Goal: Task Accomplishment & Management: Use online tool/utility

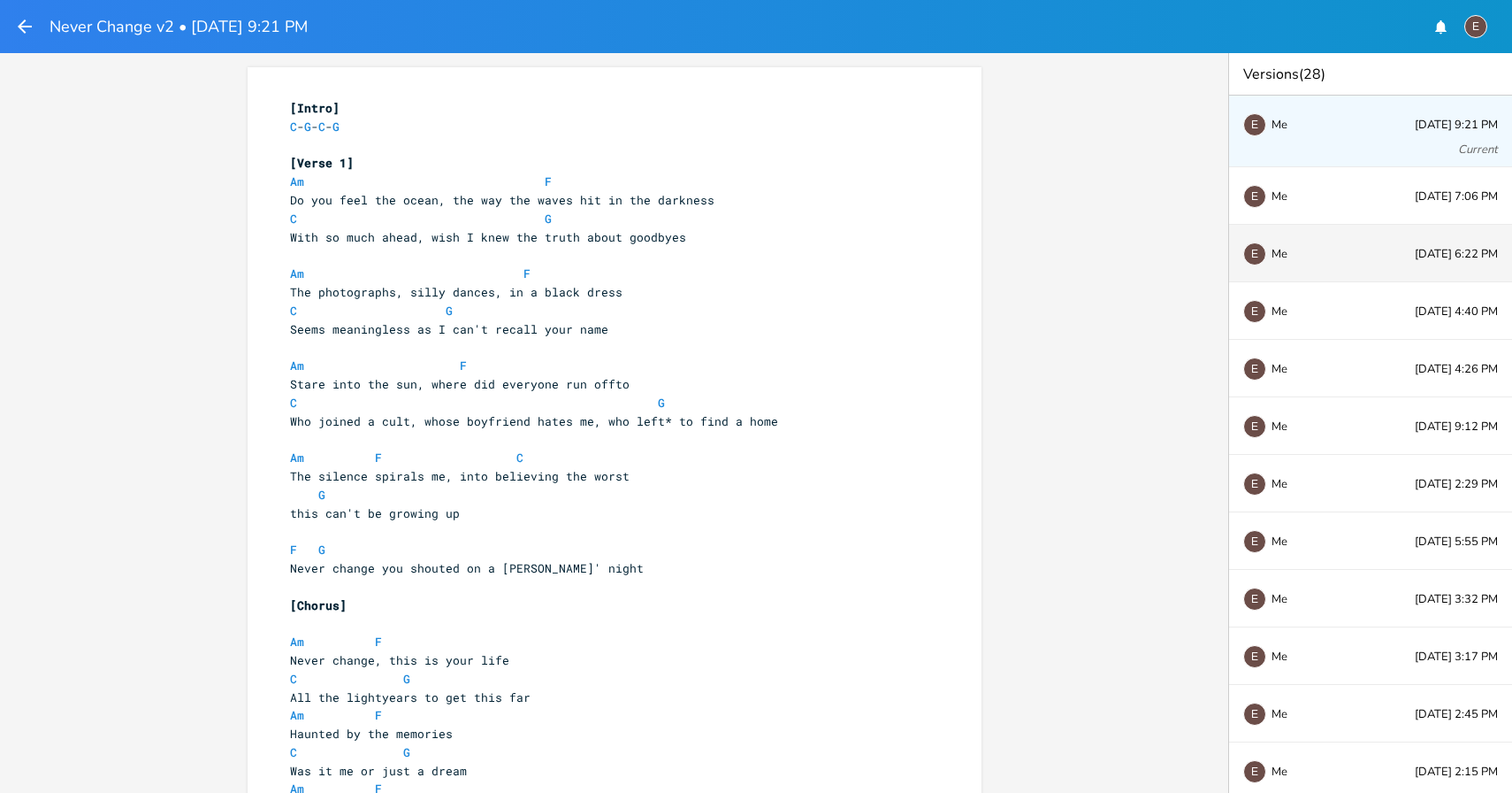
click at [1363, 272] on div "E Me Aug 15, 6:22 PM" at bounding box center [1371, 253] width 283 height 57
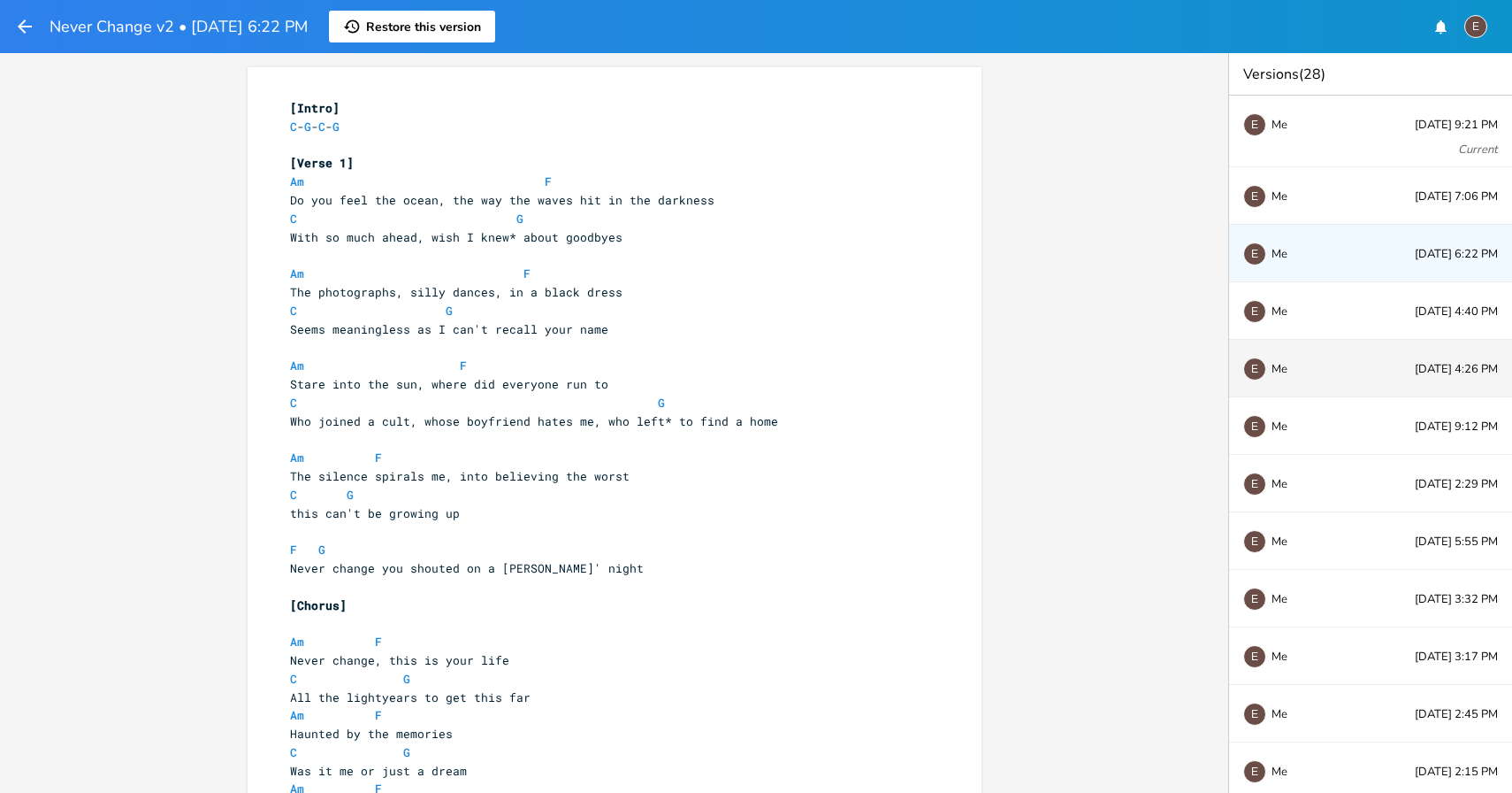
click at [1361, 349] on div "E Me Aug 15, 4:26 PM" at bounding box center [1371, 368] width 283 height 57
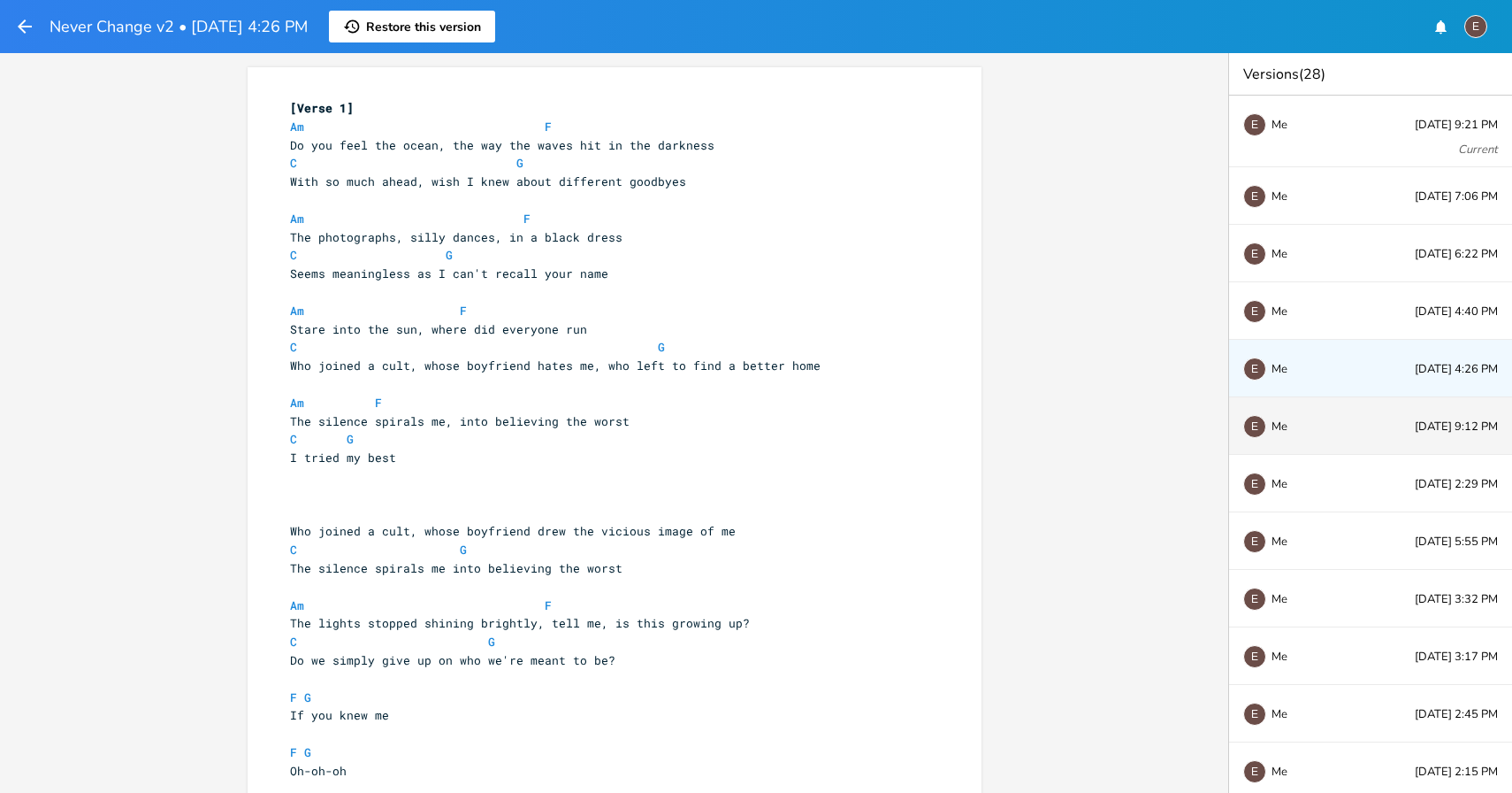
click at [1350, 435] on div "E Me Aug 14, 9:12 PM" at bounding box center [1371, 425] width 283 height 57
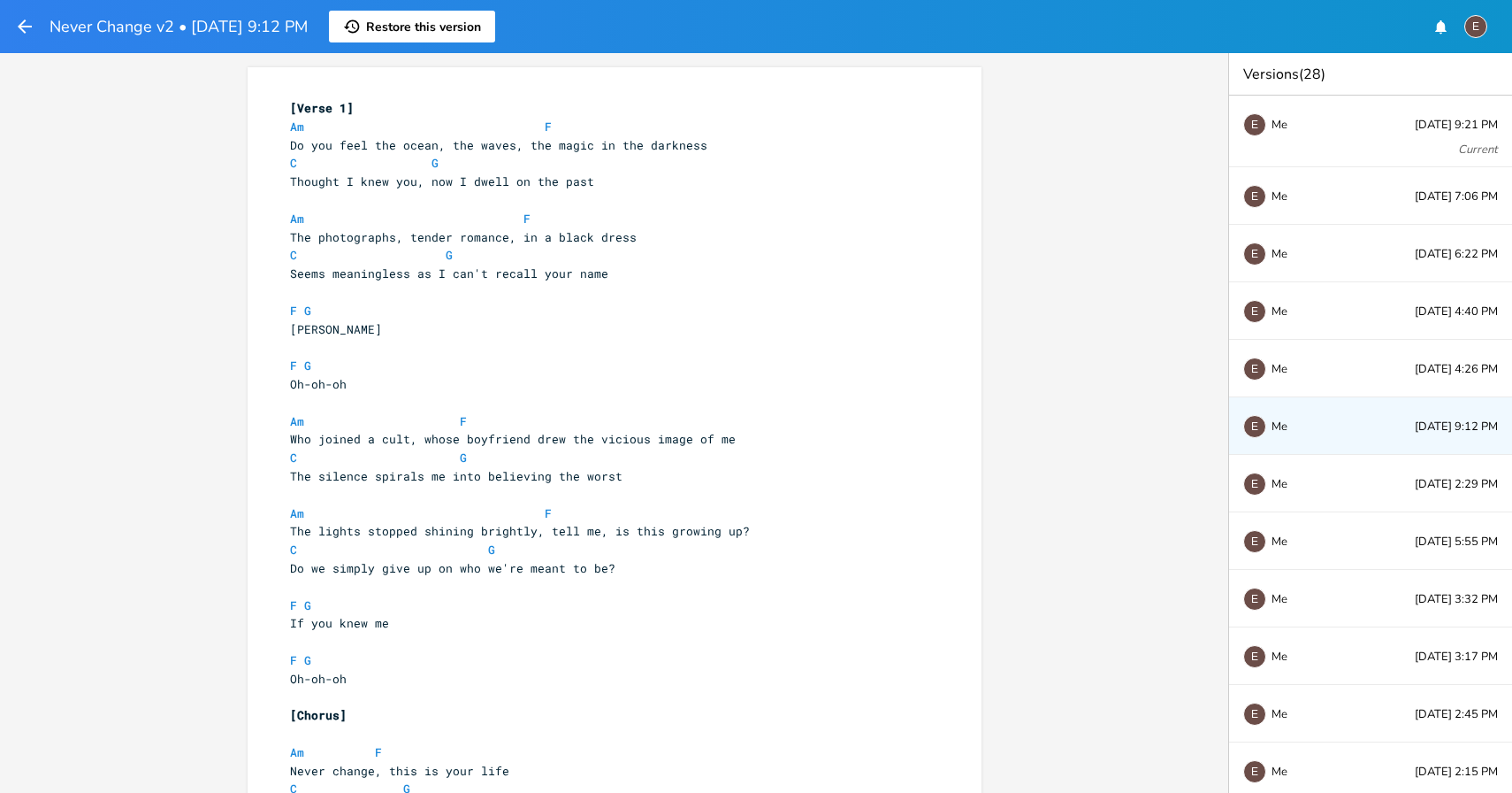
click at [25, 37] on button "button" at bounding box center [25, 26] width 21 height 32
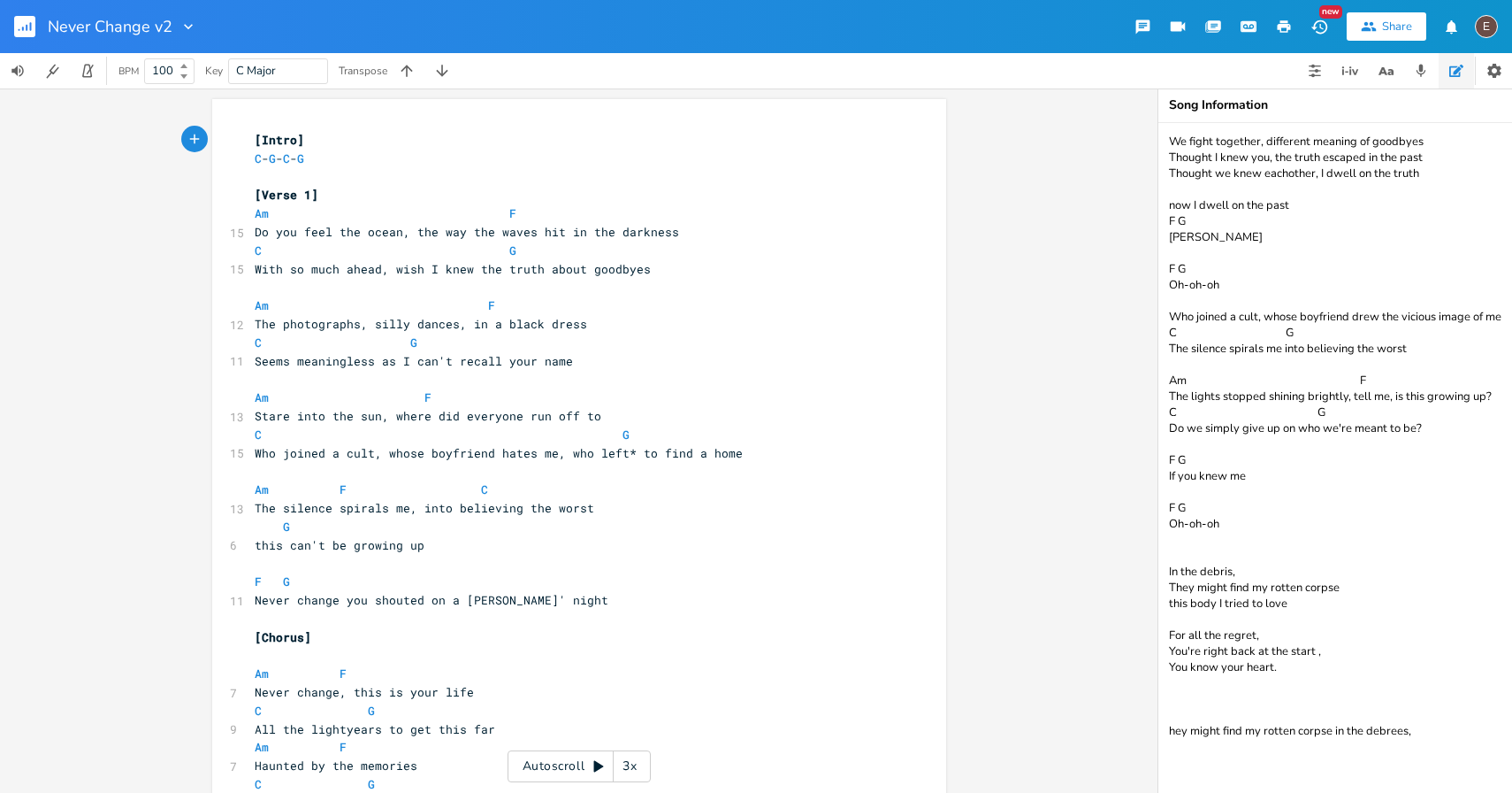
click at [387, 324] on span "The photographs, silly dances, in a black dress" at bounding box center [421, 324] width 333 height 16
type textarea "tender"
click at [421, 328] on span "The photographs, tender dances, in a black dress" at bounding box center [424, 324] width 340 height 16
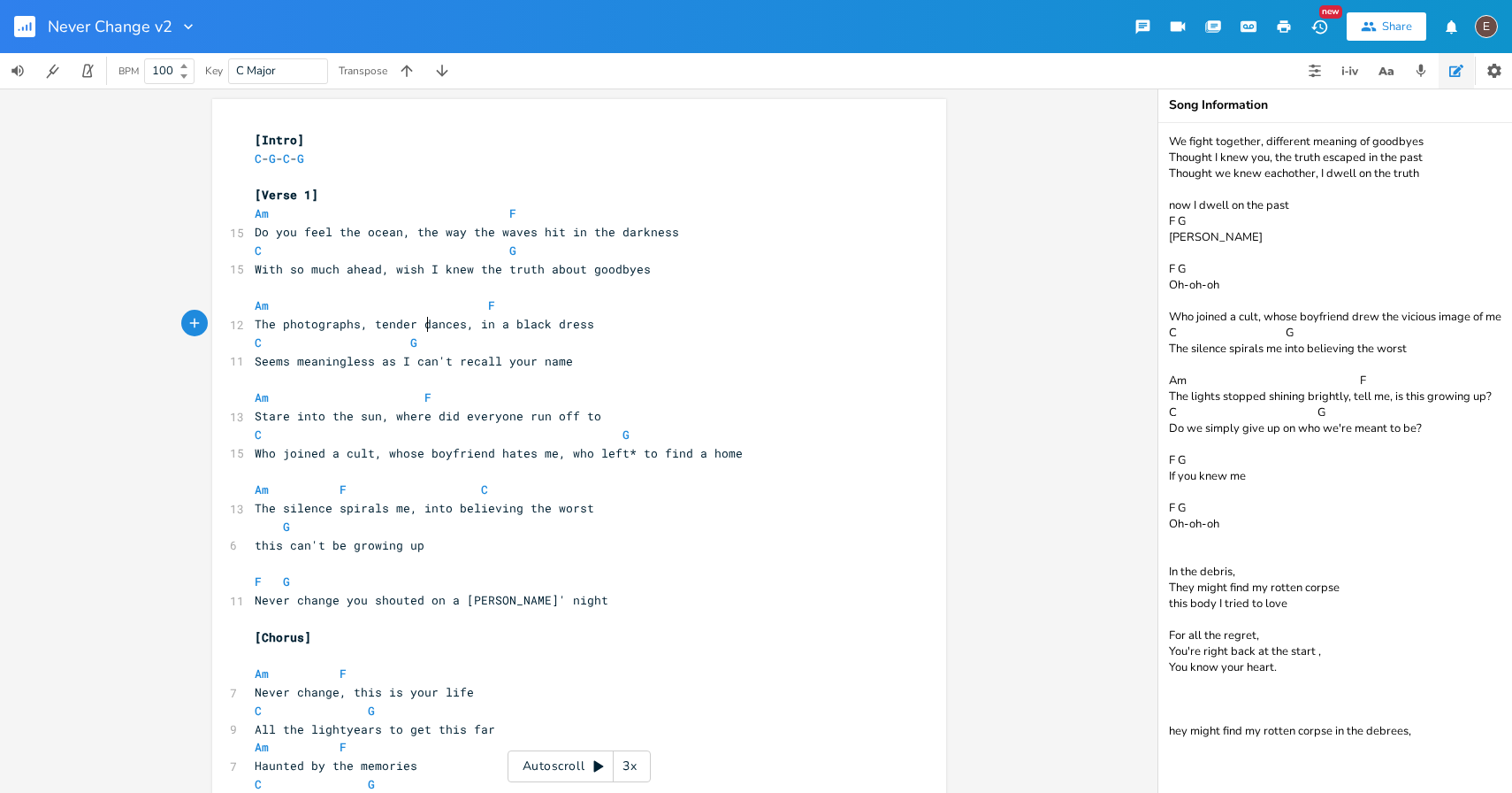
click at [421, 328] on span "The photographs, tender dances, in a black dress" at bounding box center [424, 324] width 340 height 16
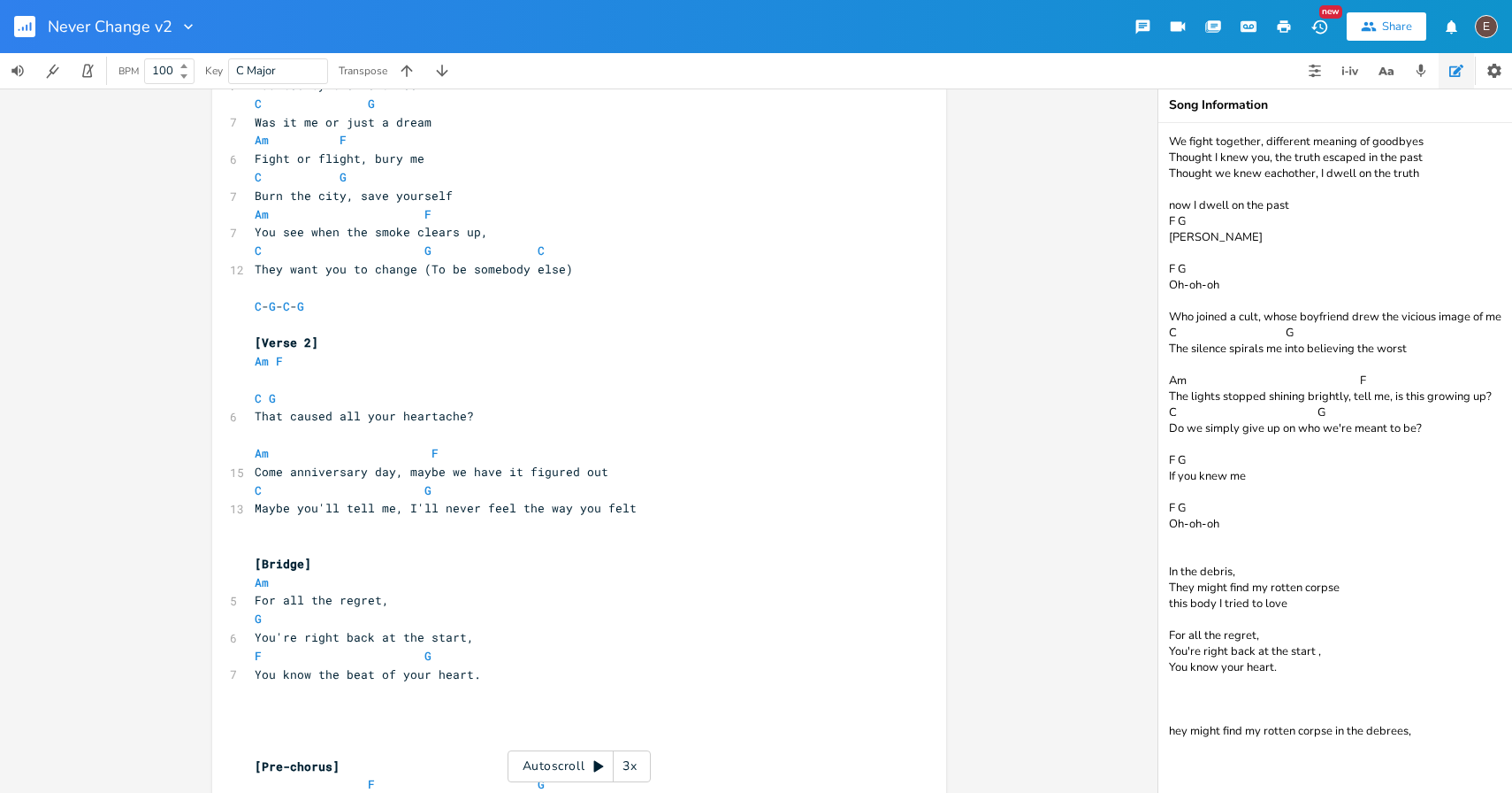
scroll to position [665, 0]
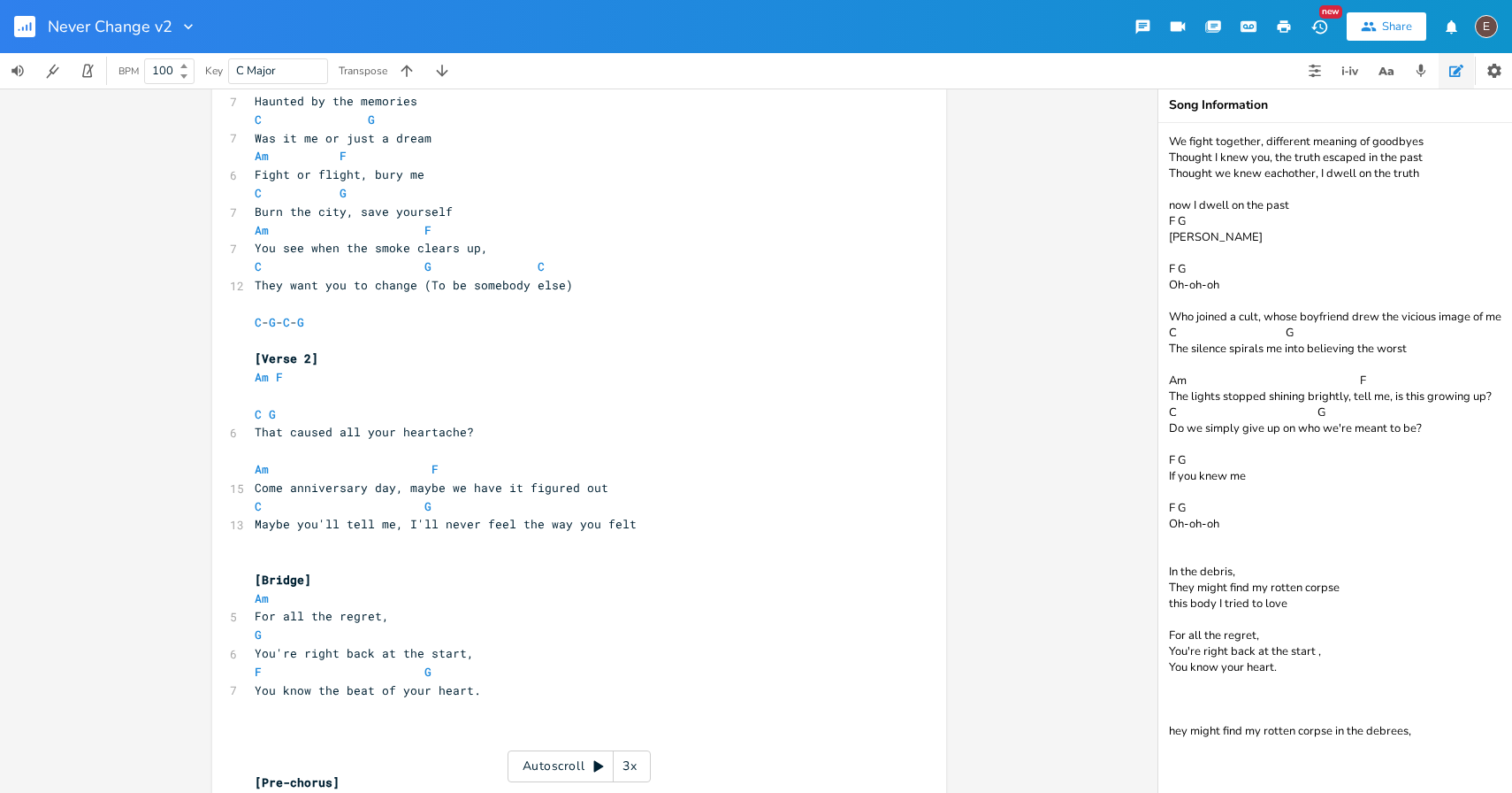
type textarea "romance"
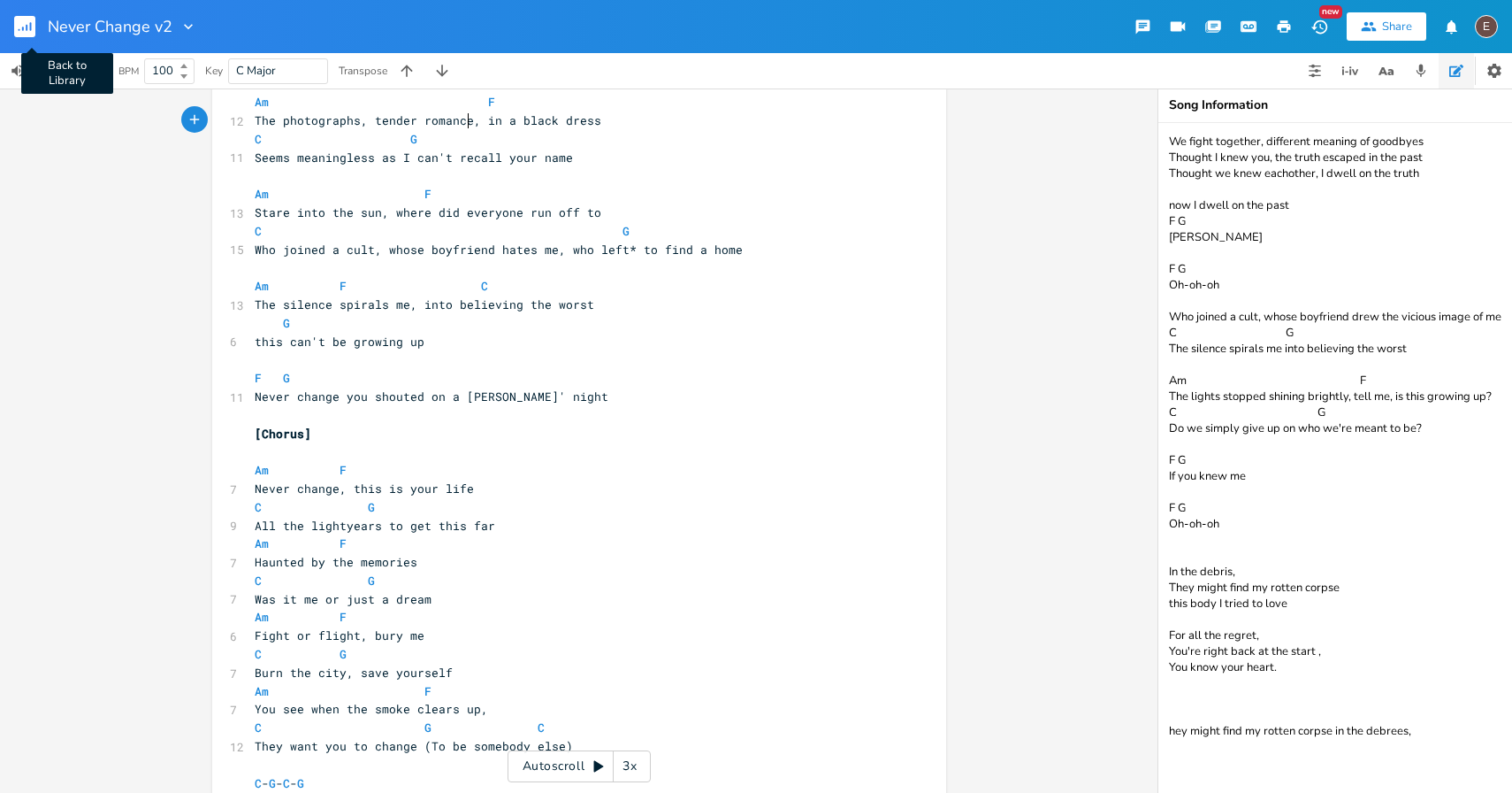
click at [20, 30] on rect "button" at bounding box center [25, 26] width 21 height 21
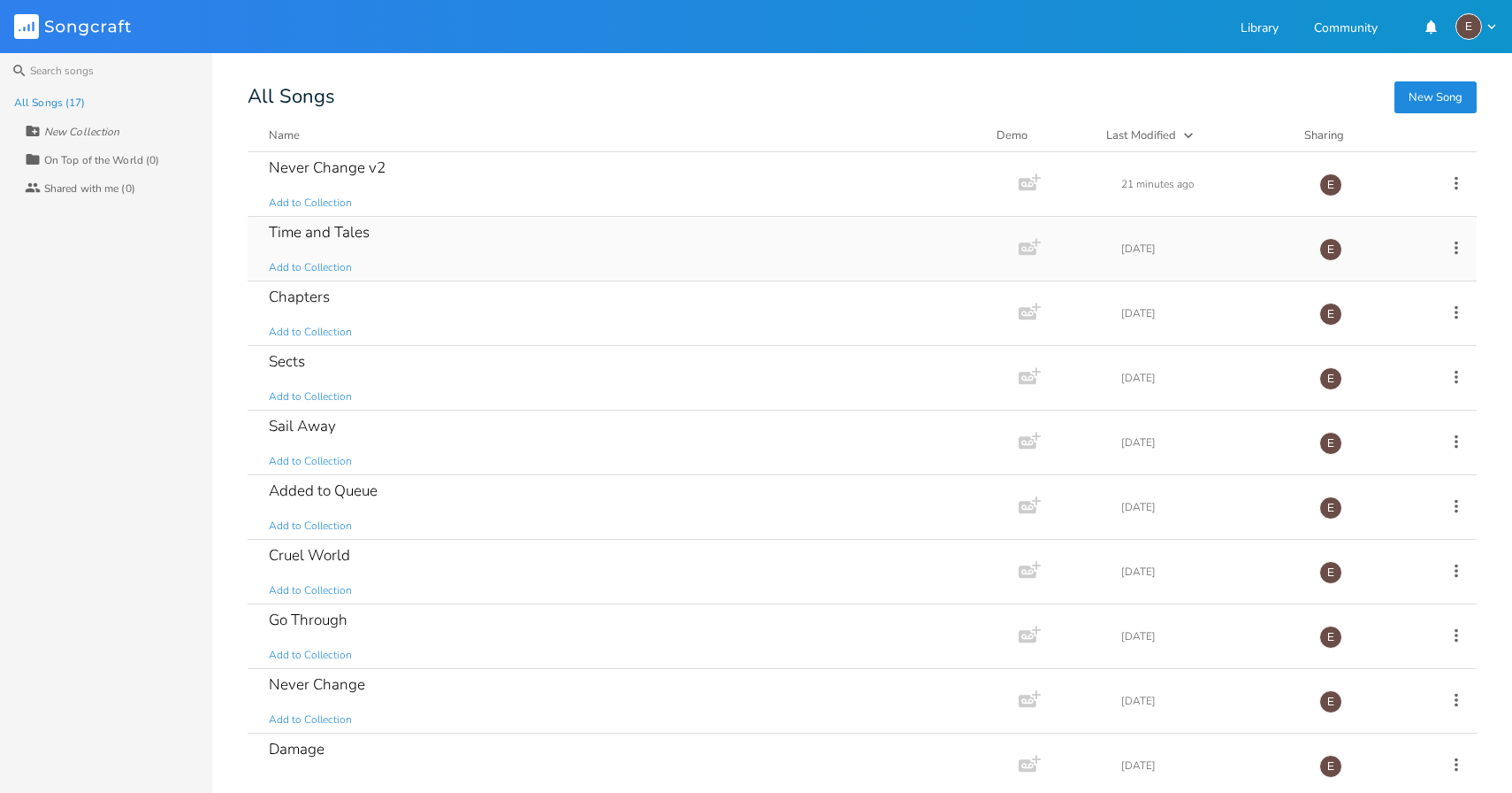
scroll to position [2, 0]
click at [402, 291] on div "Chapters Add to Collection" at bounding box center [630, 310] width 722 height 63
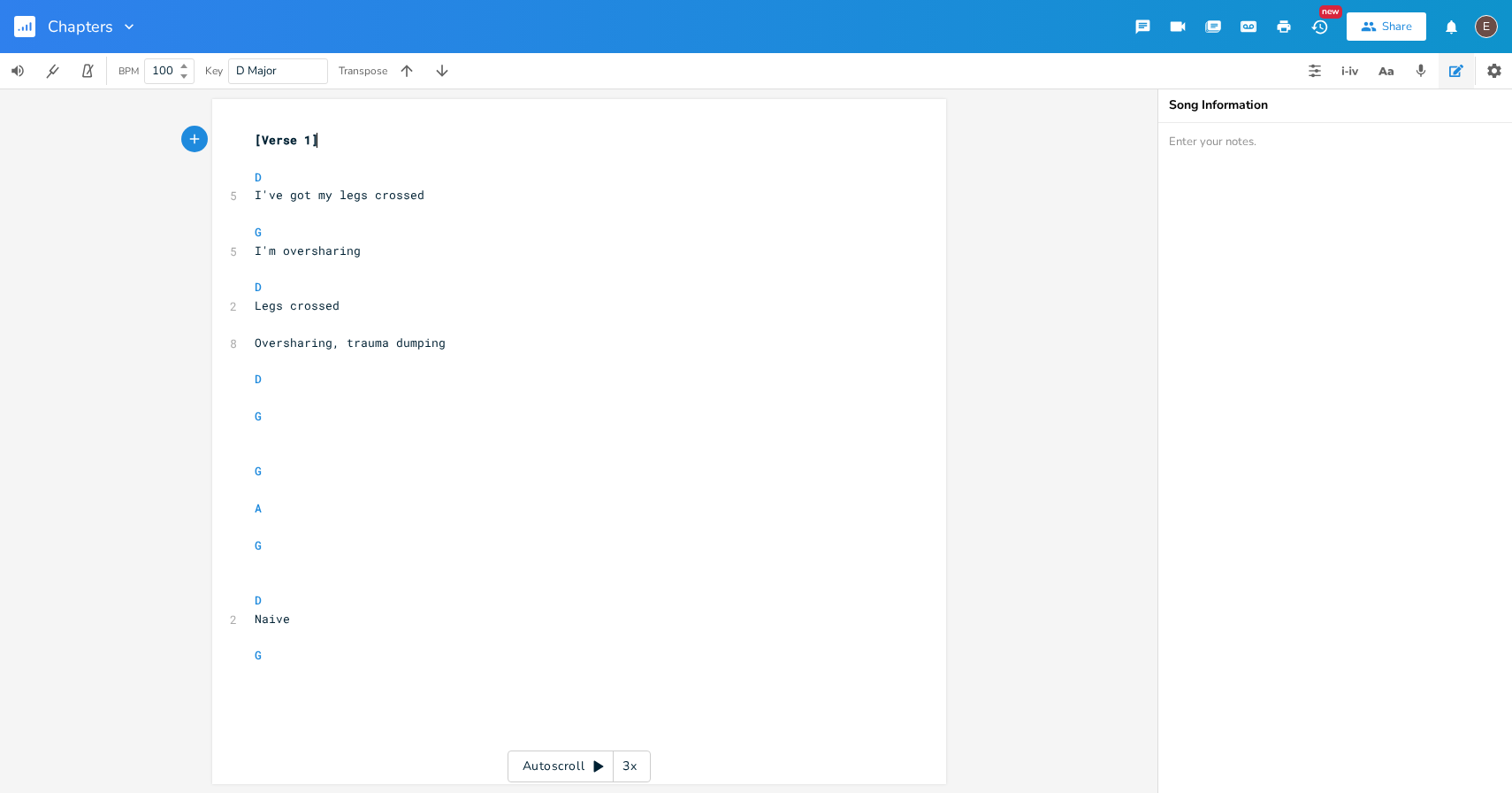
click at [28, 22] on rect "button" at bounding box center [25, 26] width 21 height 21
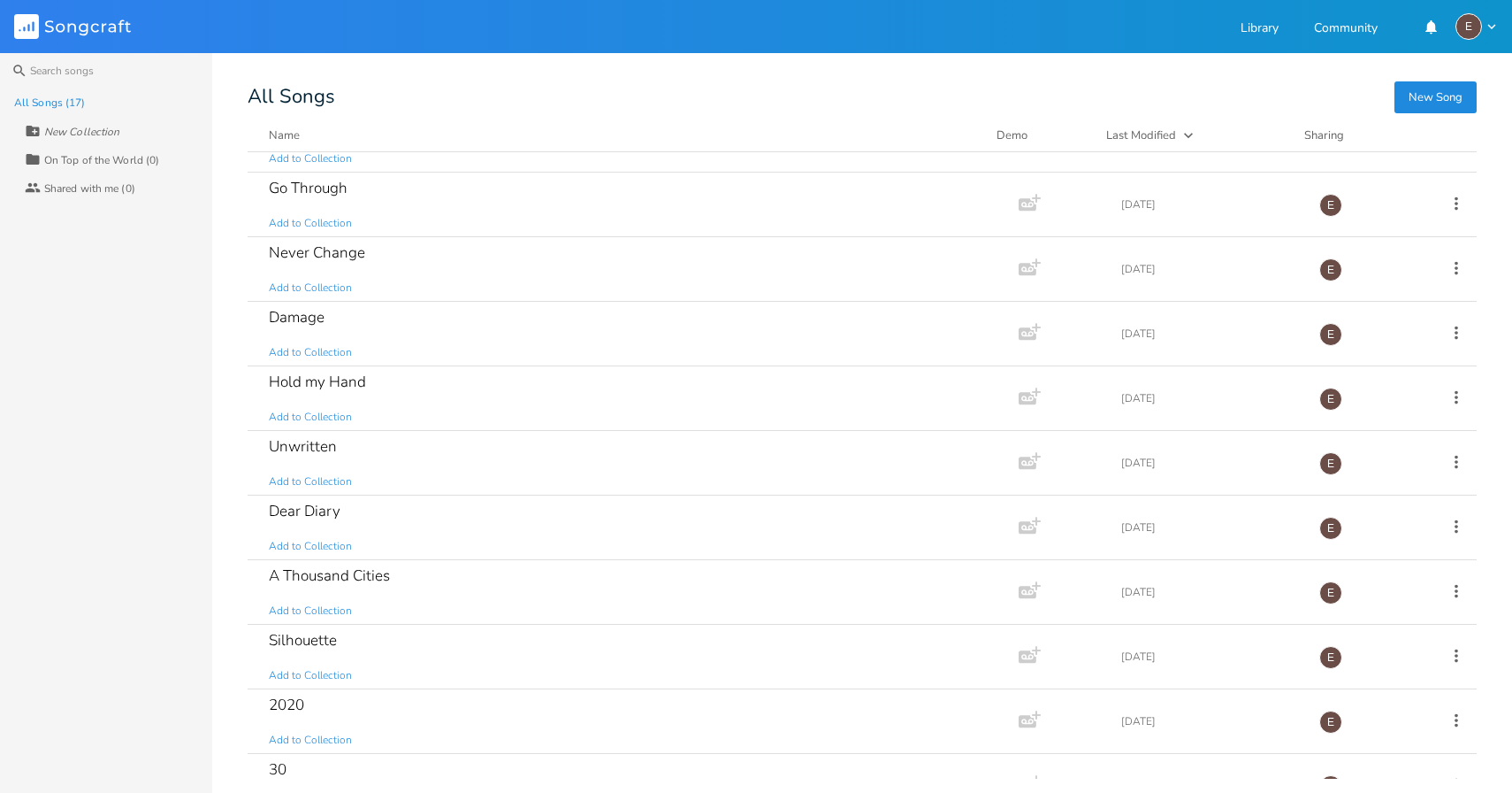
scroll to position [472, 0]
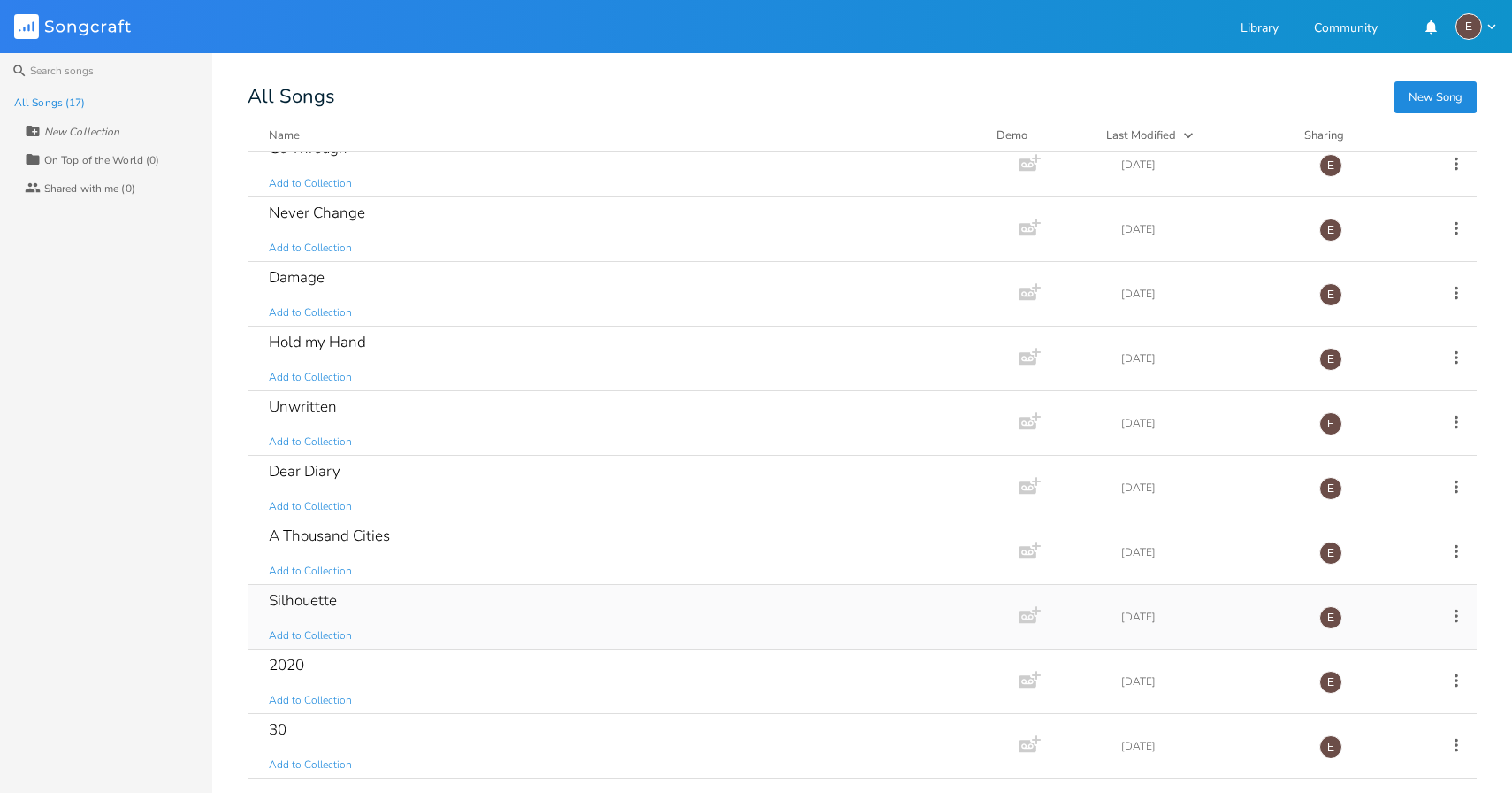
click at [522, 613] on div "Silhouette Add to Collection" at bounding box center [630, 616] width 722 height 63
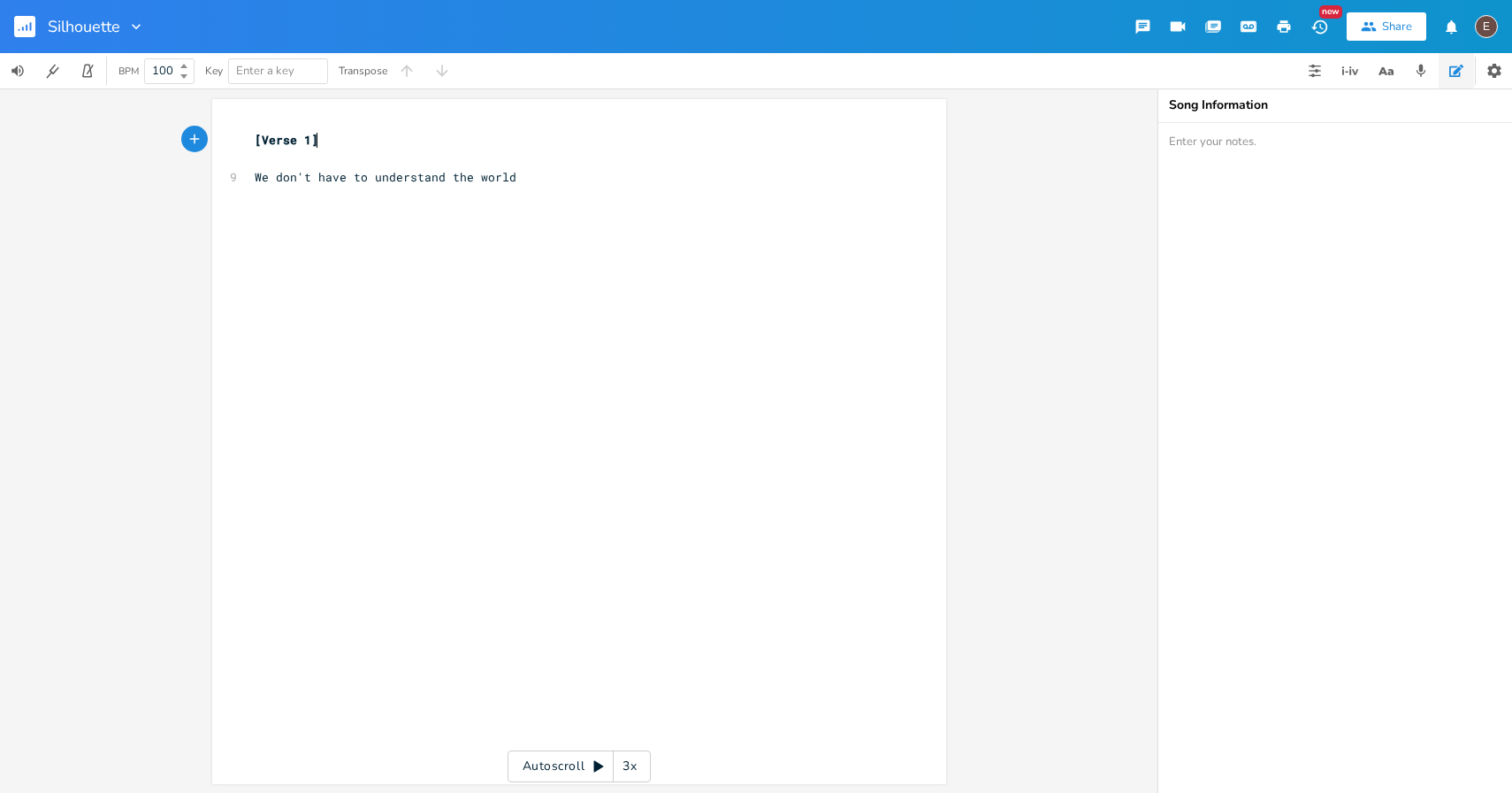
click at [20, 28] on rect "button" at bounding box center [25, 26] width 21 height 21
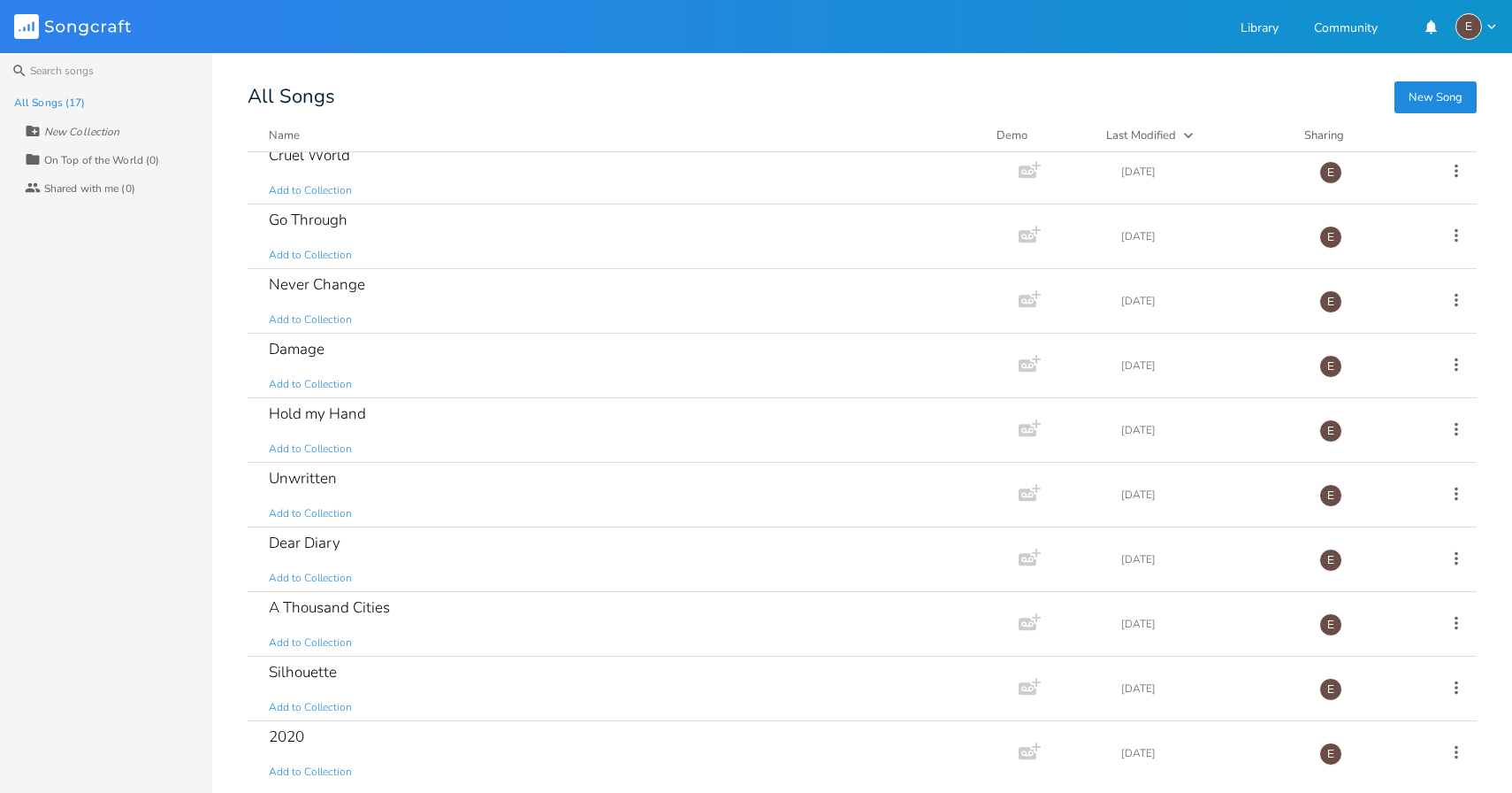
scroll to position [472, 0]
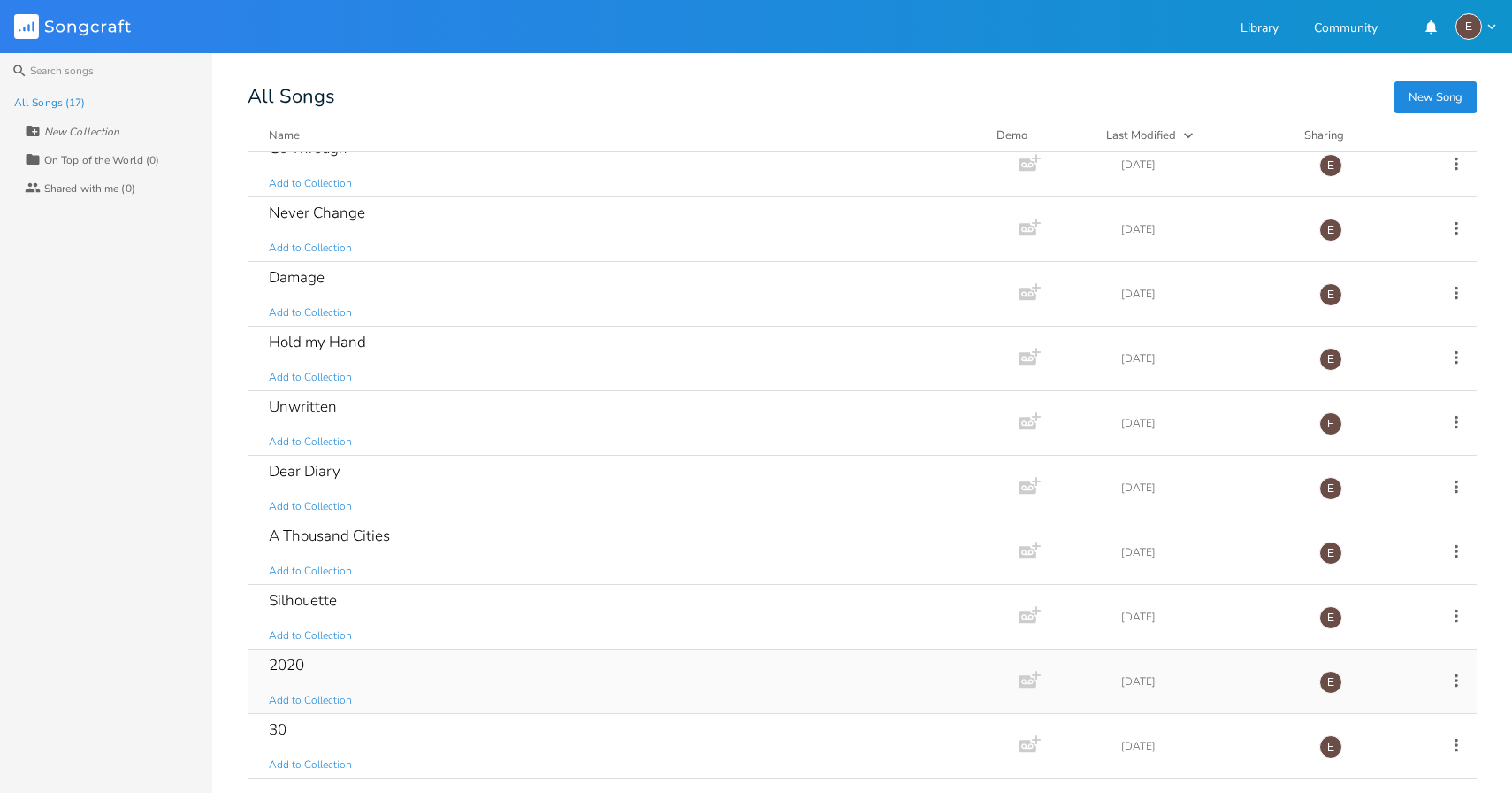
click at [415, 683] on div "2020 Add to Collection" at bounding box center [630, 680] width 722 height 63
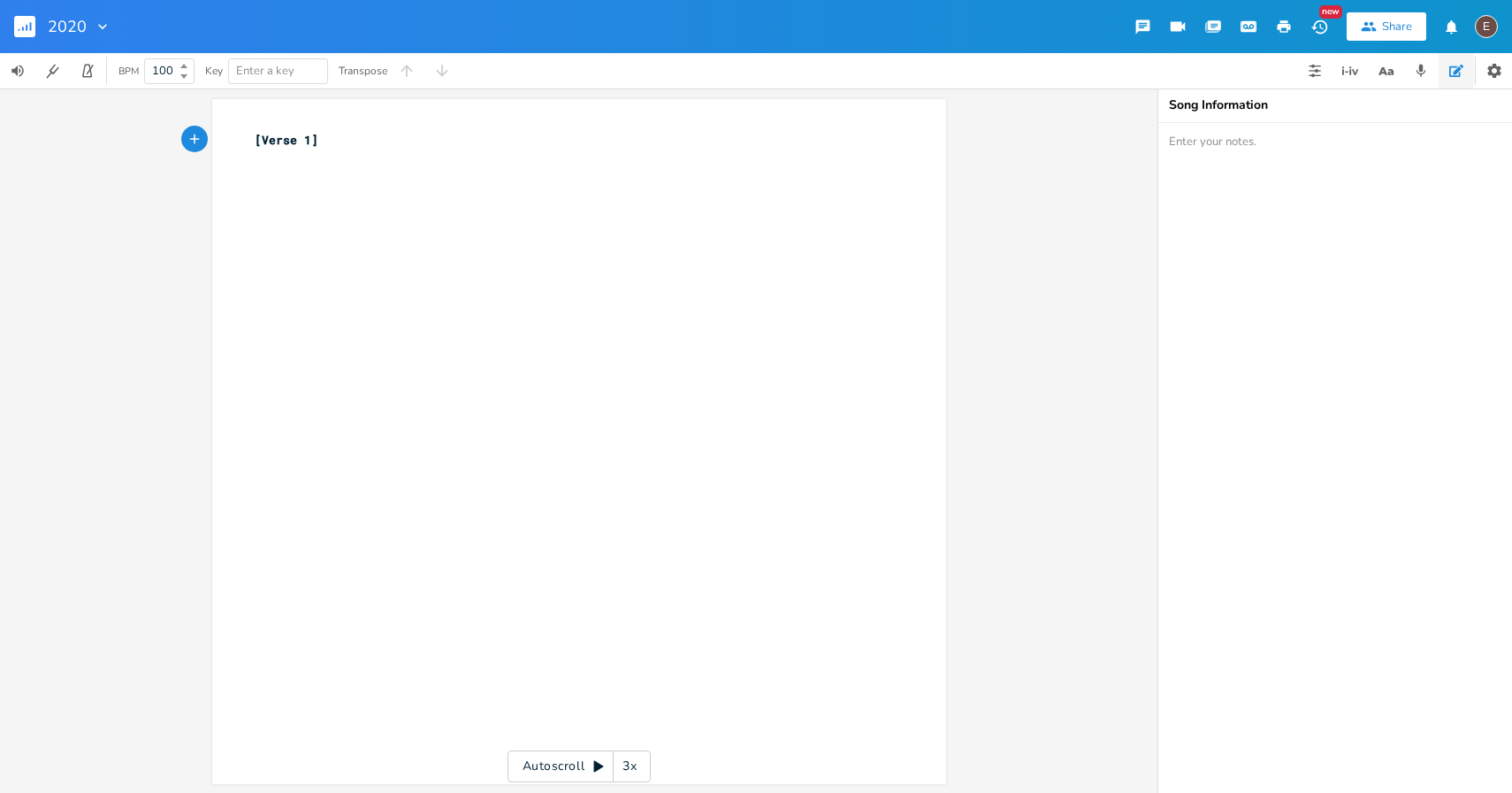
scroll to position [2, 0]
click at [22, 27] on icon "button" at bounding box center [23, 28] width 2 height 5
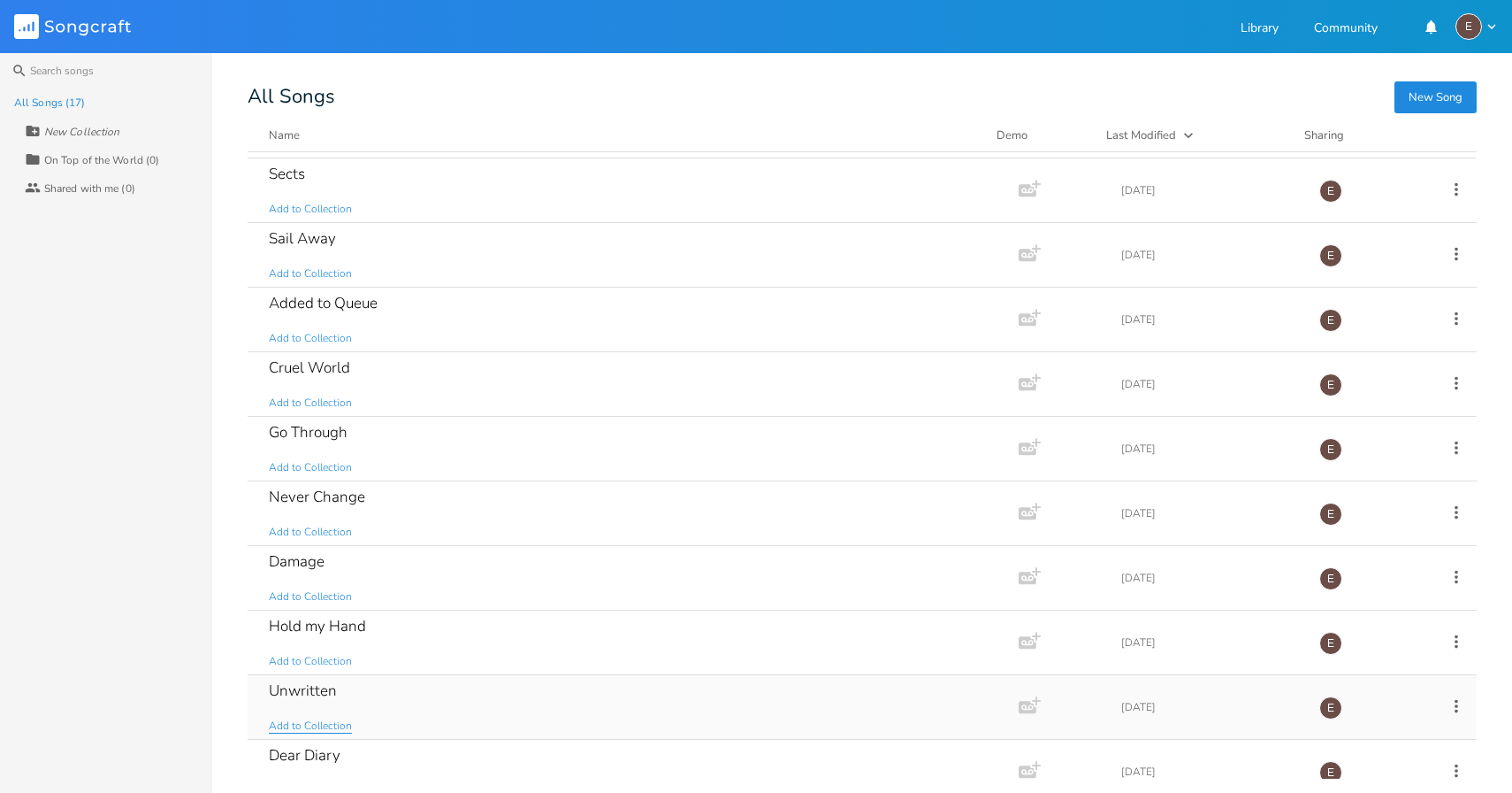
scroll to position [472, 0]
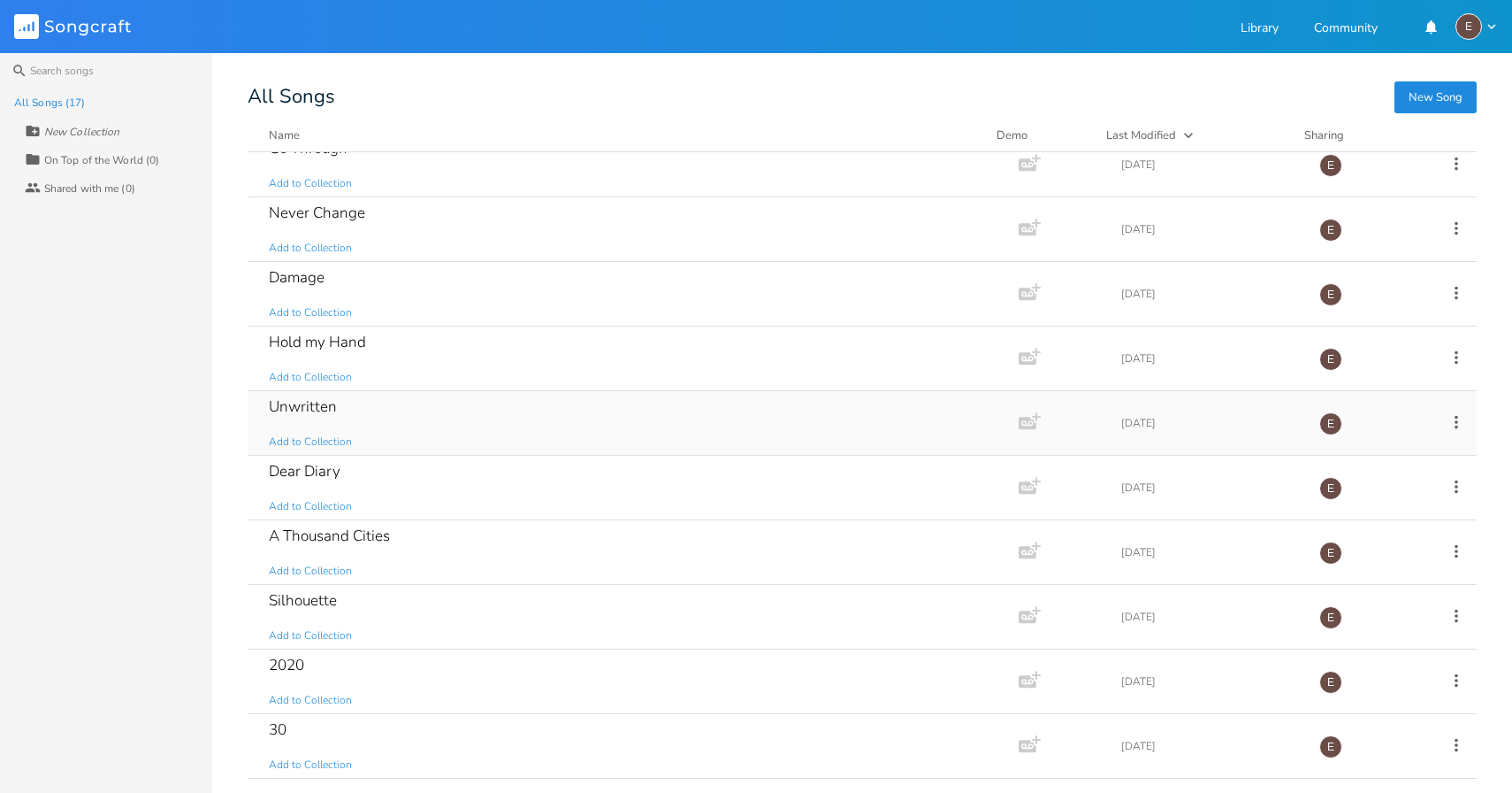
click at [366, 422] on div "Unwritten Add to Collection" at bounding box center [630, 422] width 722 height 63
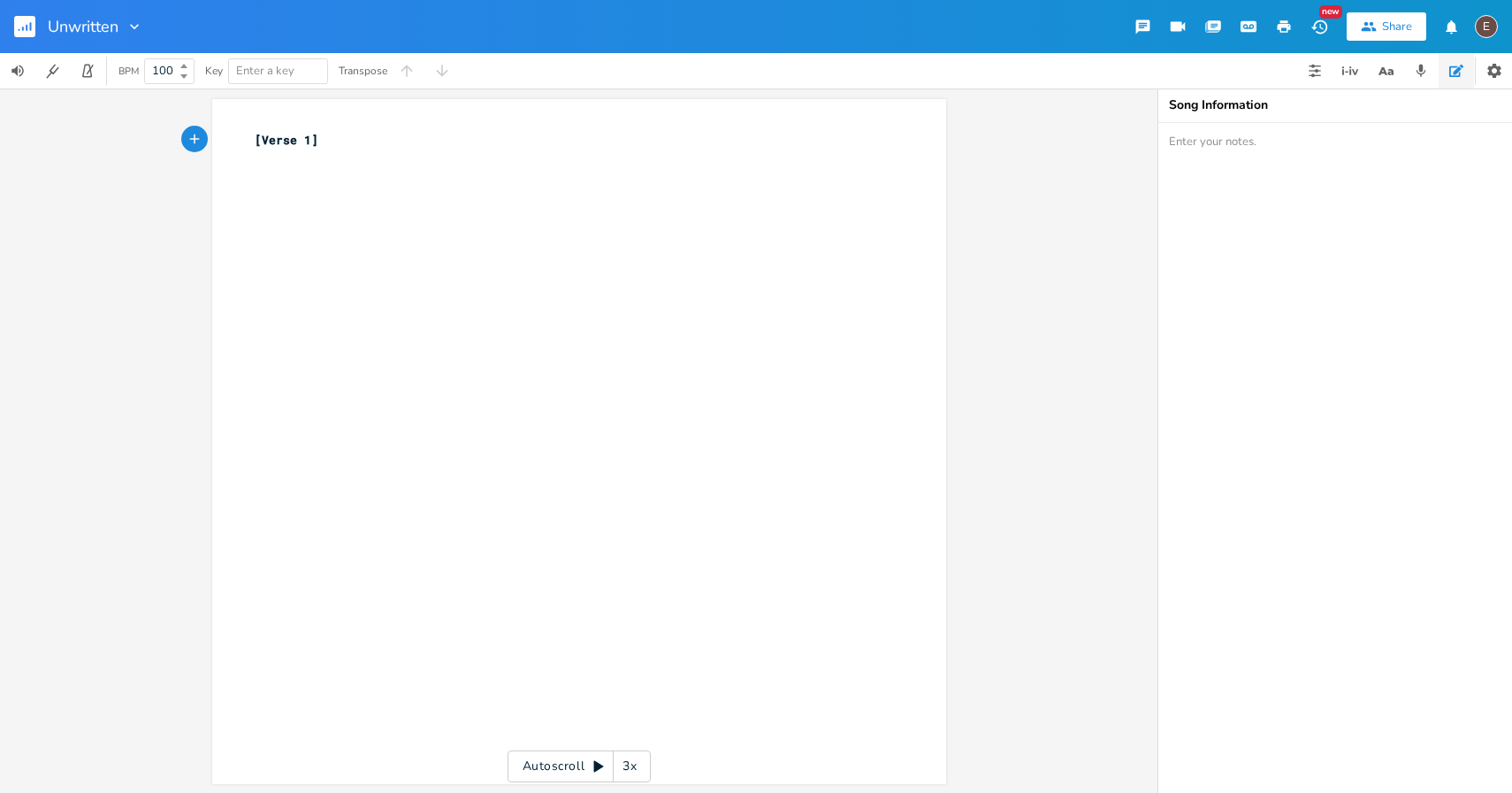
click at [33, 24] on rect "button" at bounding box center [25, 26] width 21 height 21
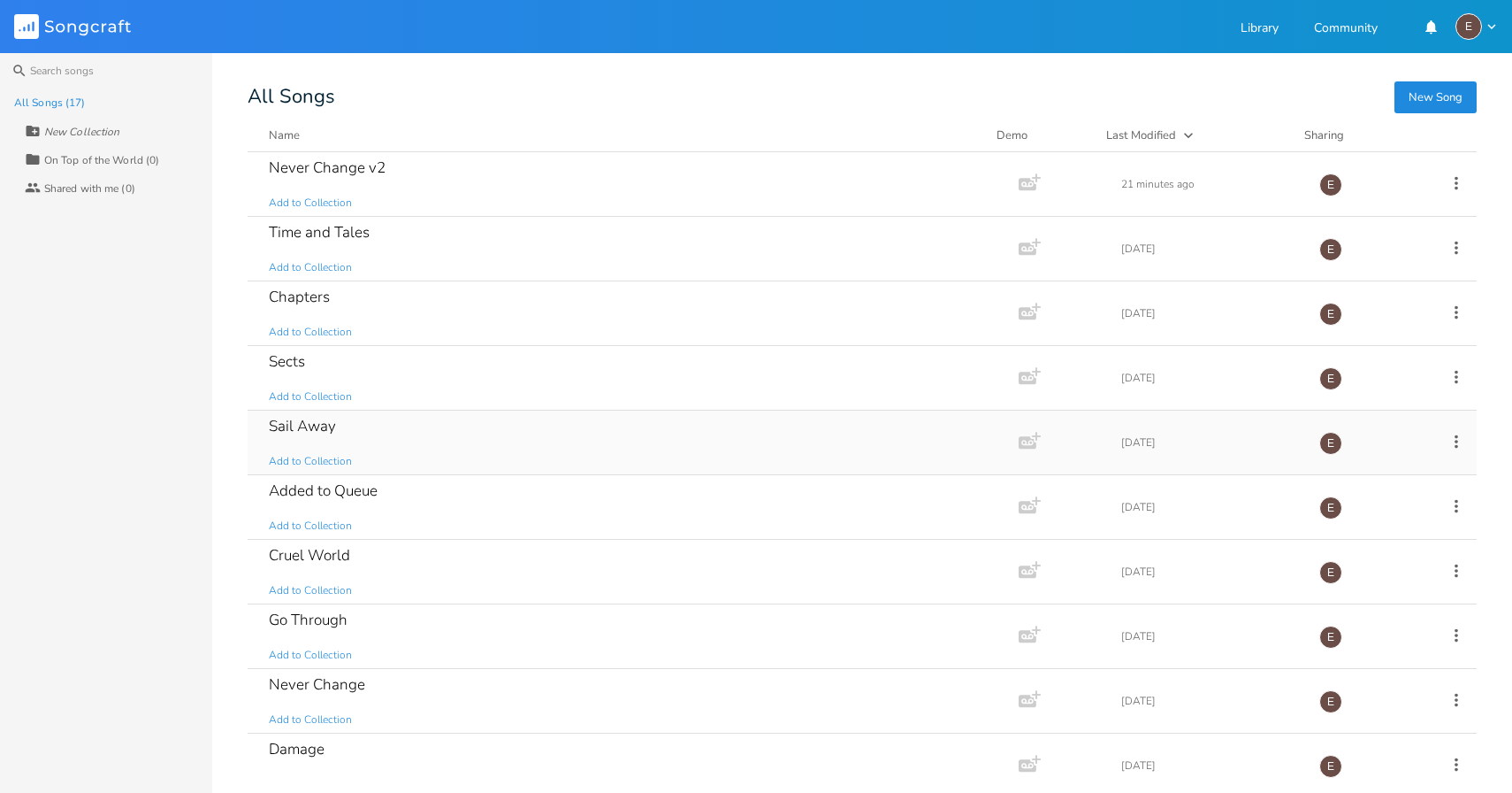
click at [521, 438] on div "Sail Away Add to Collection" at bounding box center [630, 442] width 722 height 63
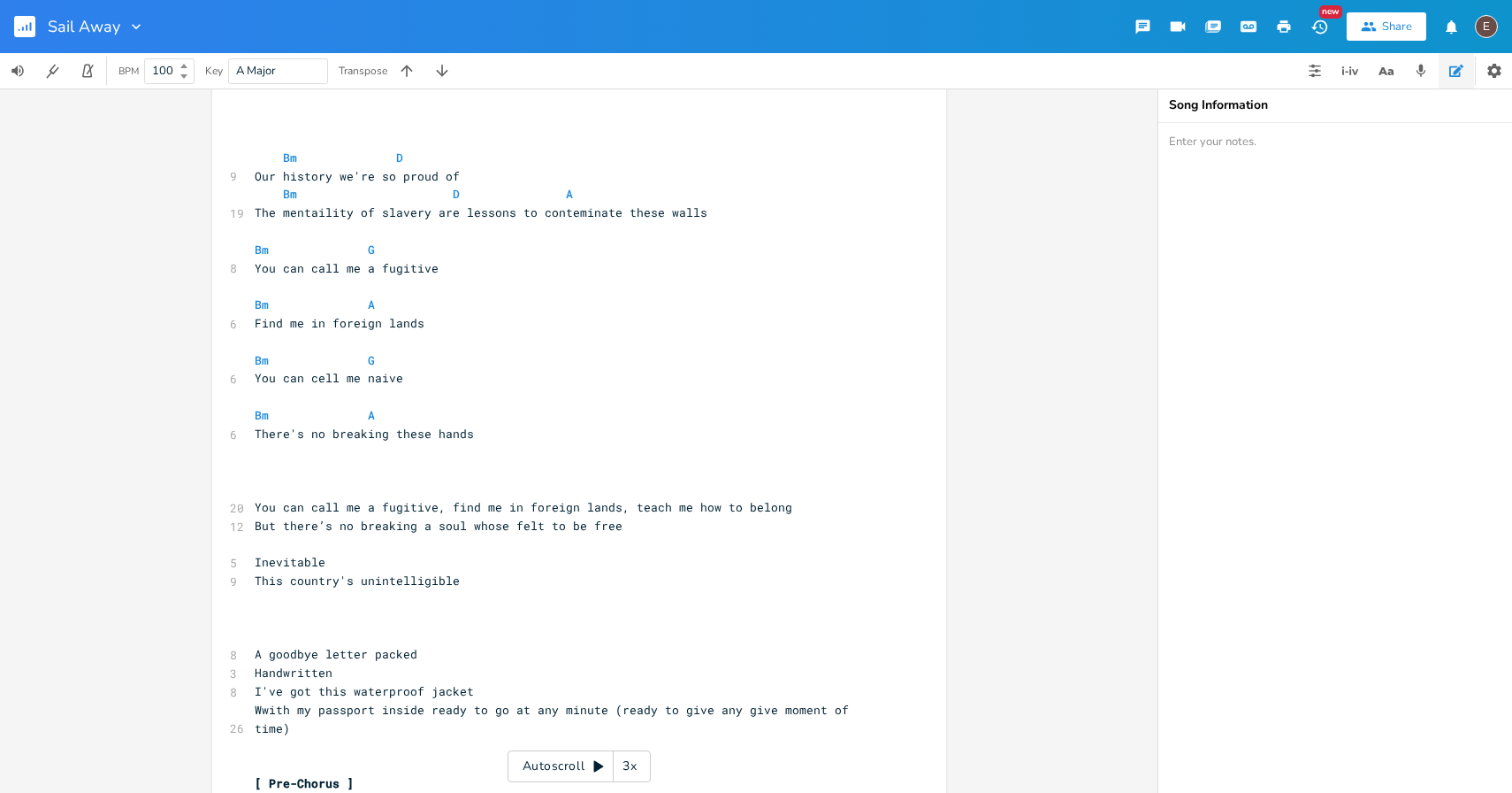
scroll to position [1424, 0]
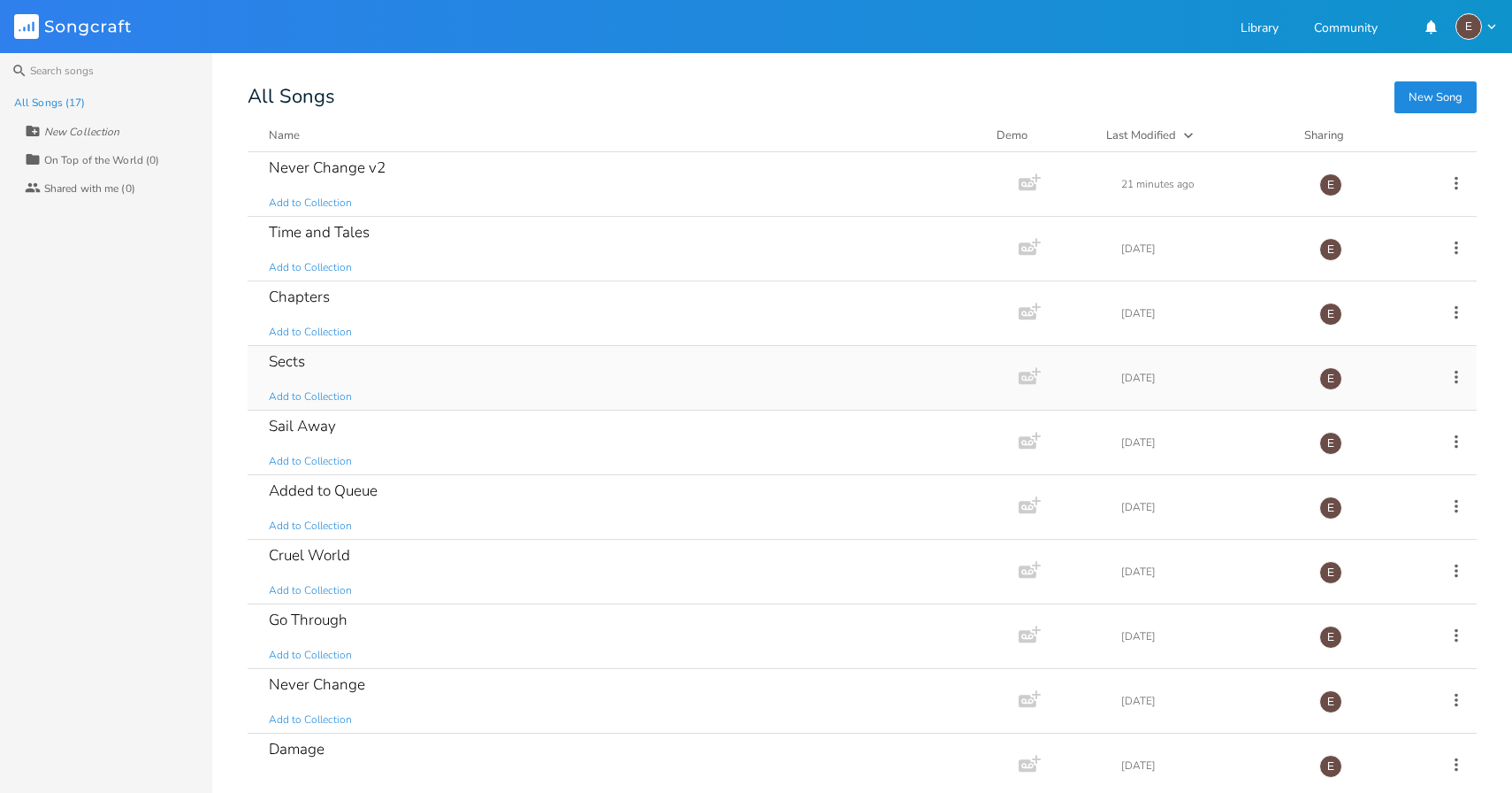
click at [425, 361] on div "Sects Add to Collection" at bounding box center [630, 377] width 722 height 63
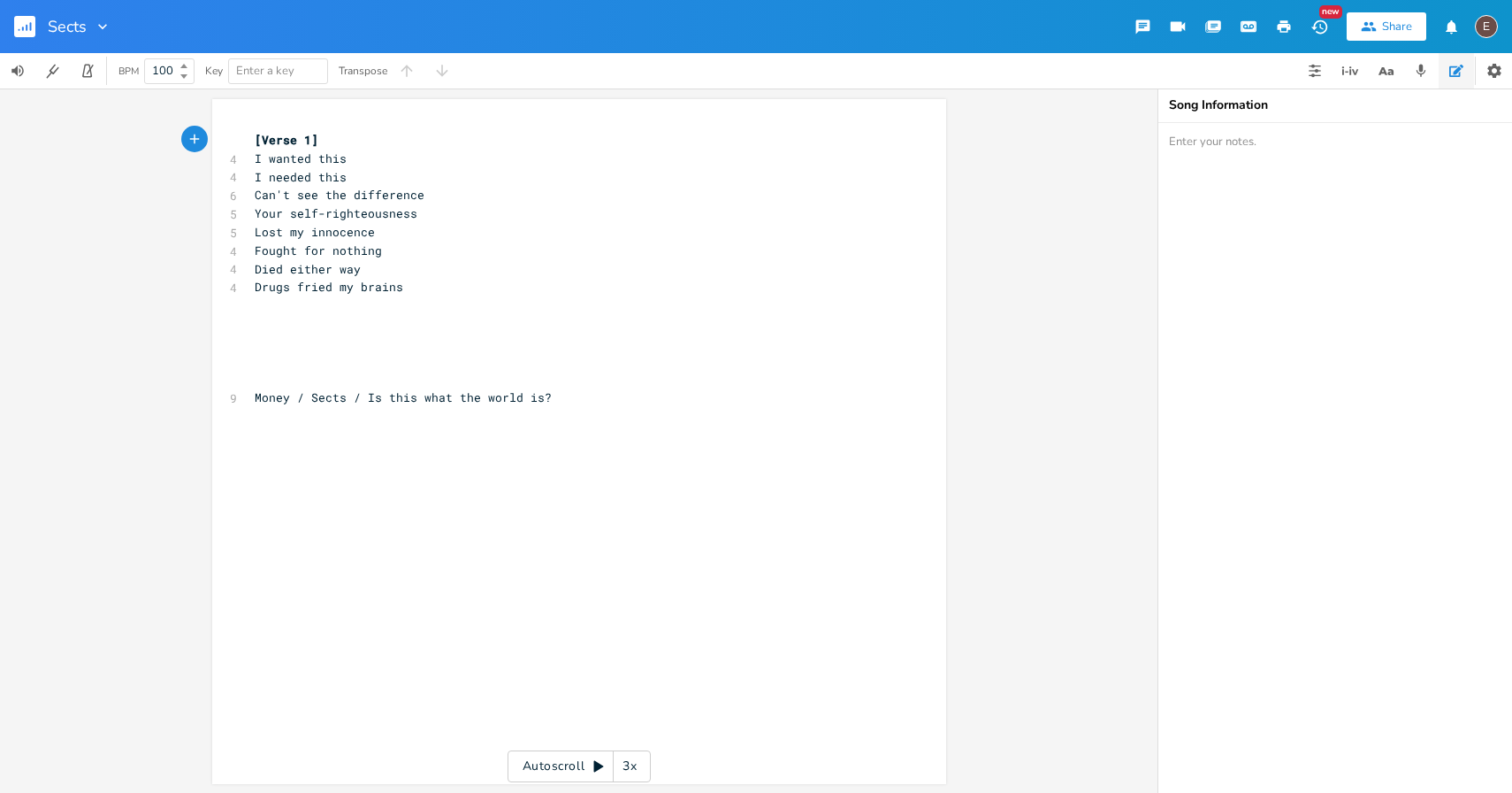
click at [19, 22] on rect "button" at bounding box center [25, 26] width 21 height 21
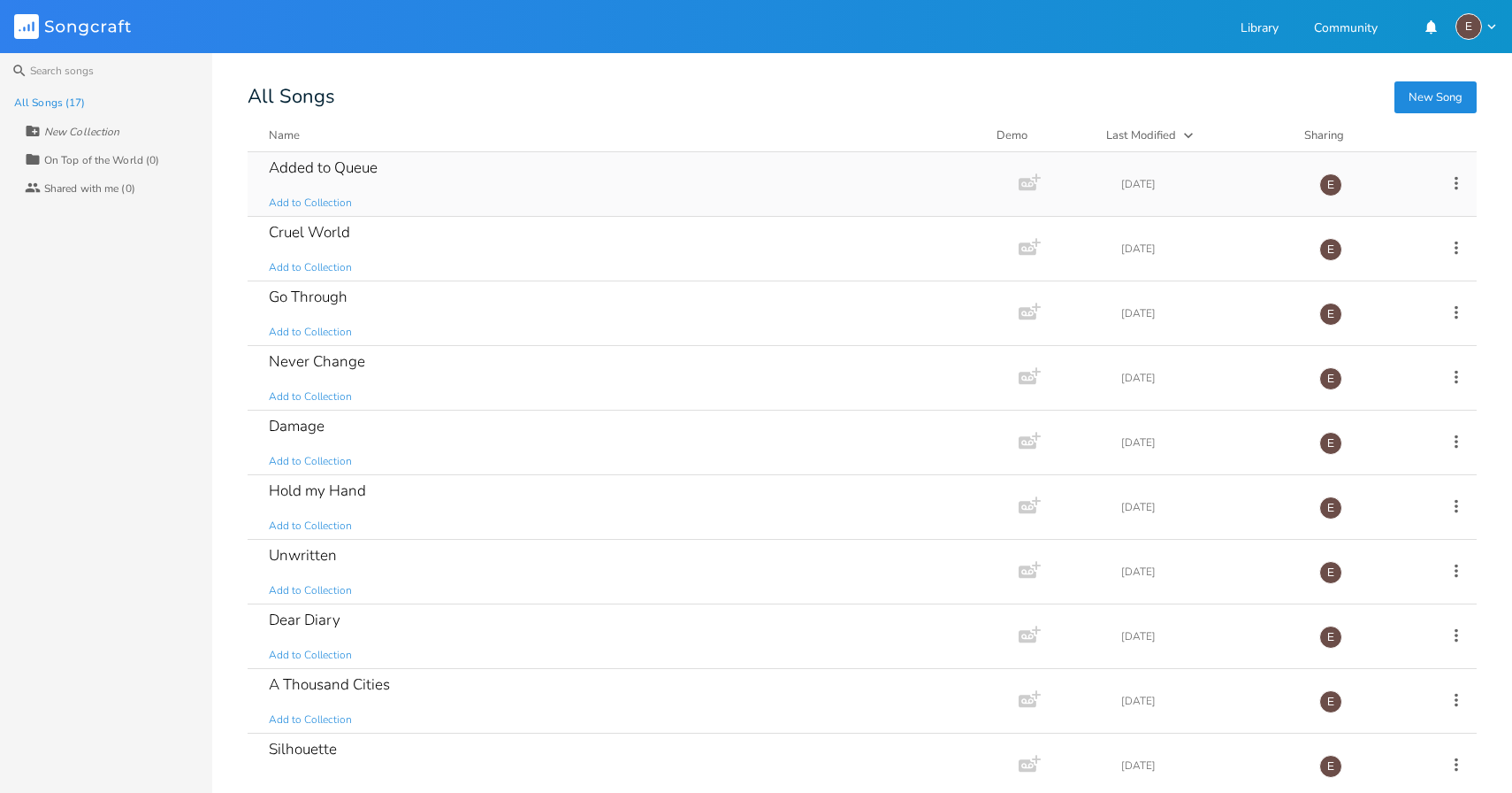
scroll to position [324, 0]
click at [511, 243] on div "Cruel World Add to Collection" at bounding box center [630, 247] width 722 height 63
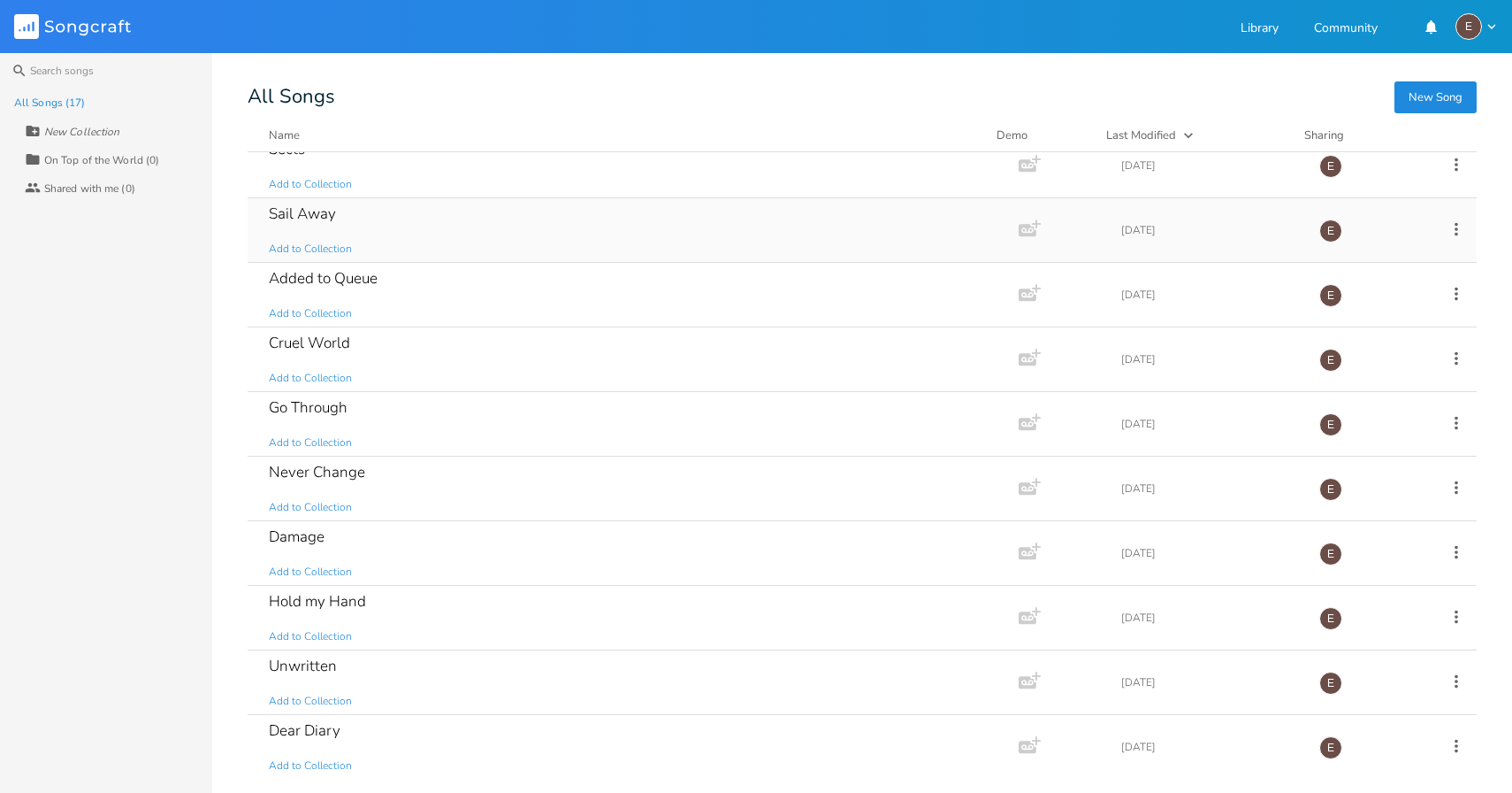
scroll to position [216, 0]
click at [470, 426] on div "Go Through Add to Collection" at bounding box center [630, 419] width 722 height 63
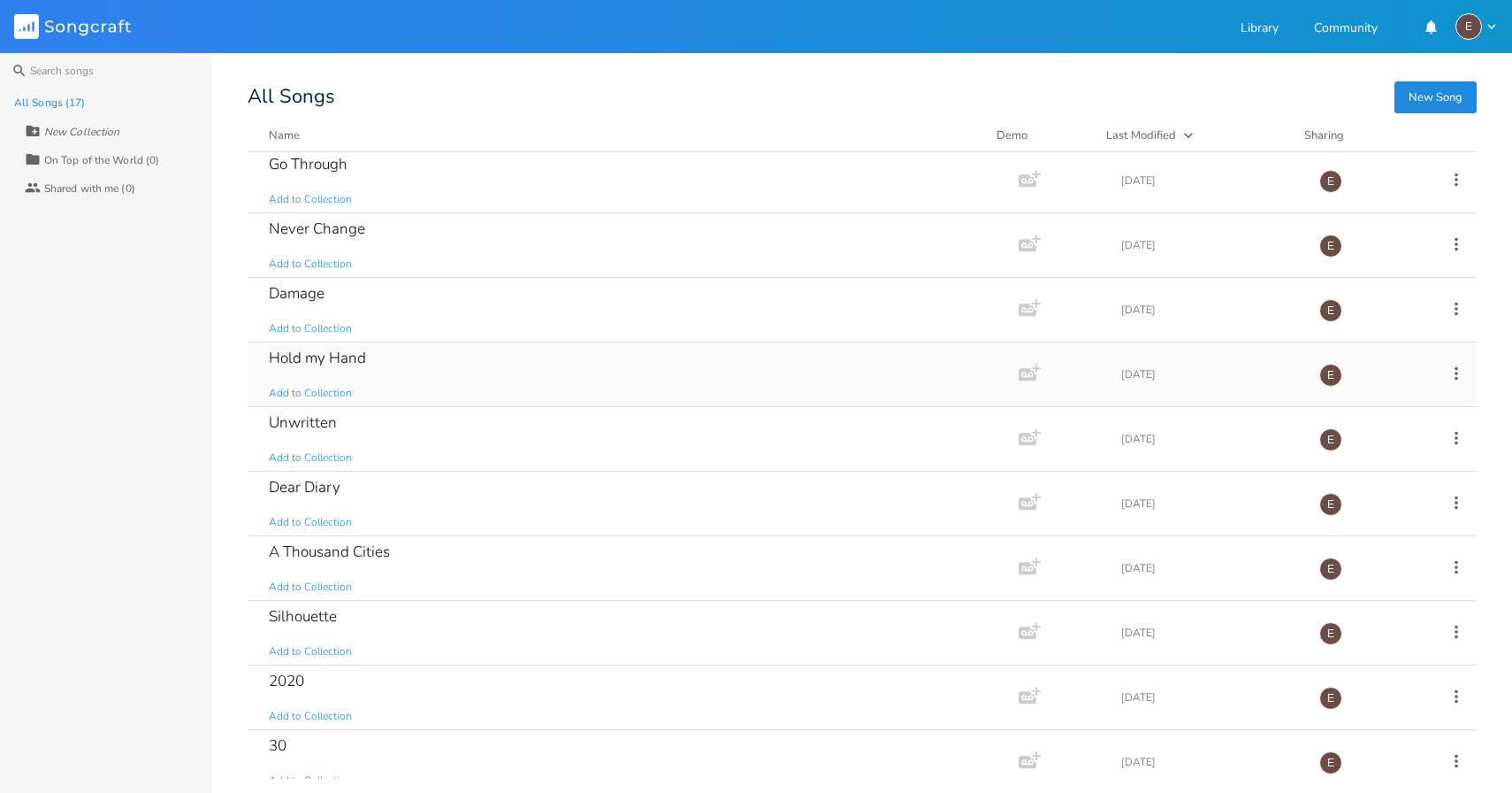
scroll to position [458, 0]
click at [419, 373] on div "Hold my Hand Add to Collection" at bounding box center [630, 371] width 722 height 63
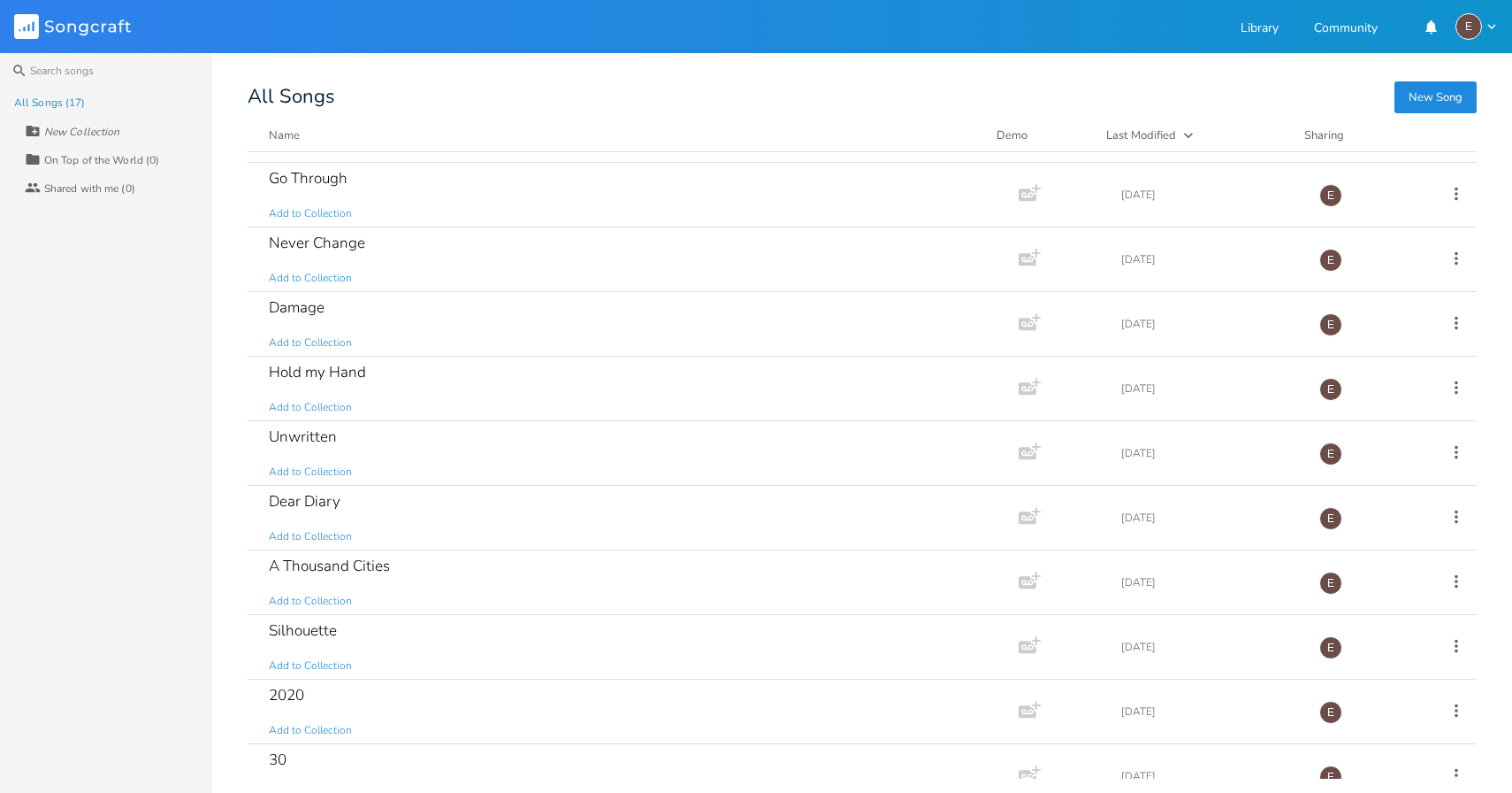
scroll to position [472, 0]
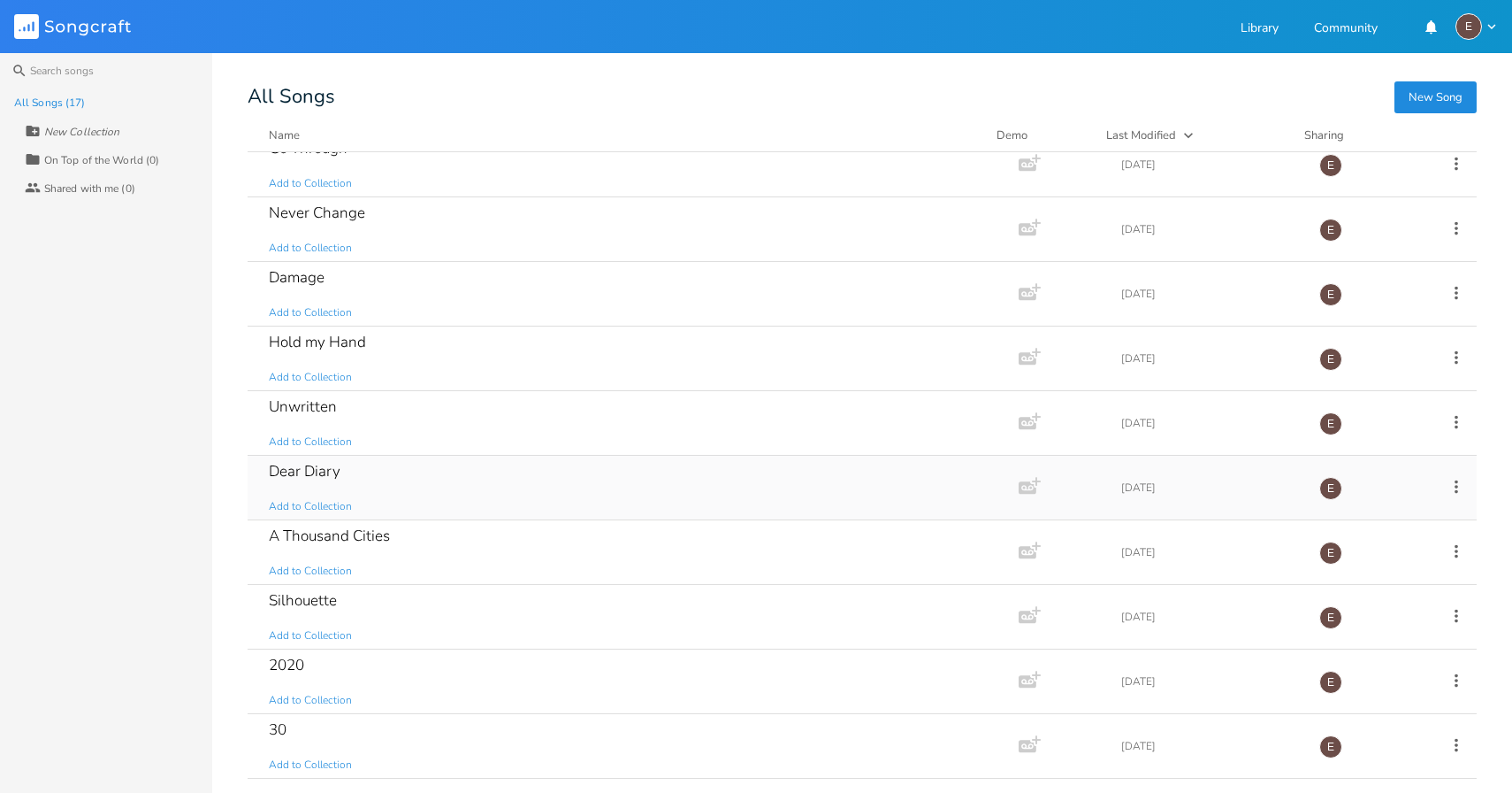
click at [382, 485] on div "Dear Diary Add to Collection" at bounding box center [630, 487] width 722 height 63
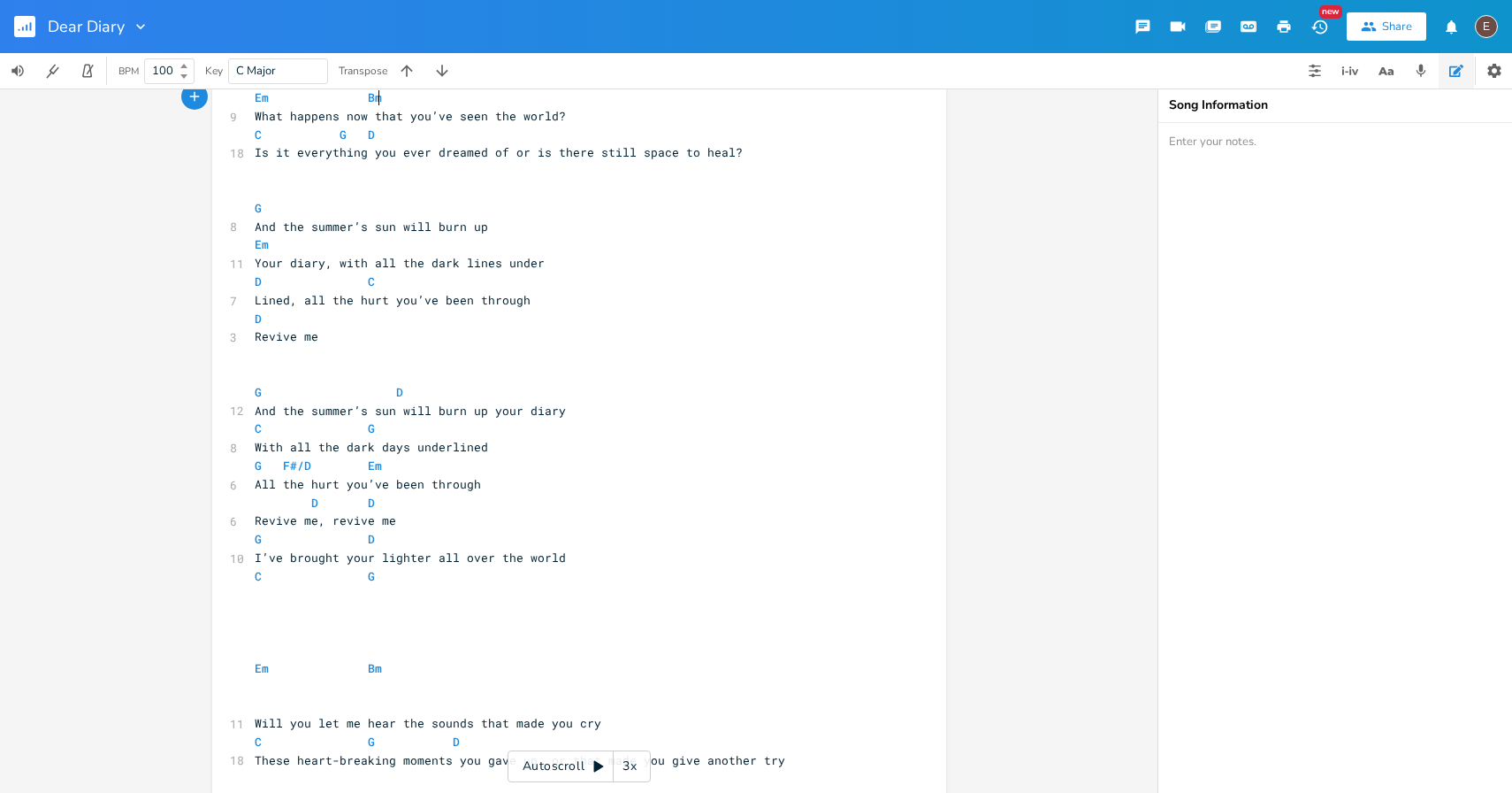
scroll to position [73, 0]
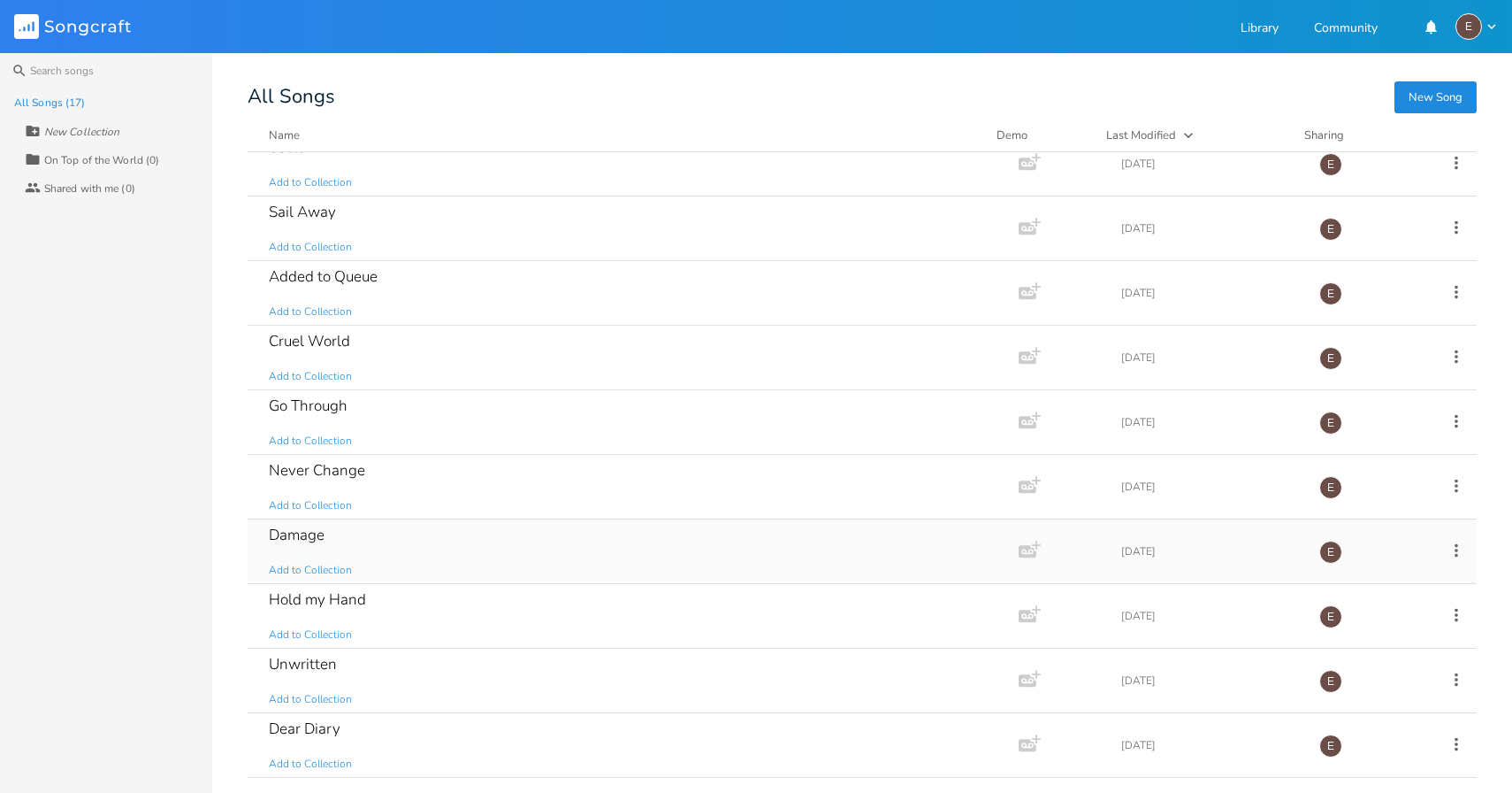
scroll to position [472, 0]
click at [306, 726] on div "30 Add to Collection" at bounding box center [630, 745] width 722 height 63
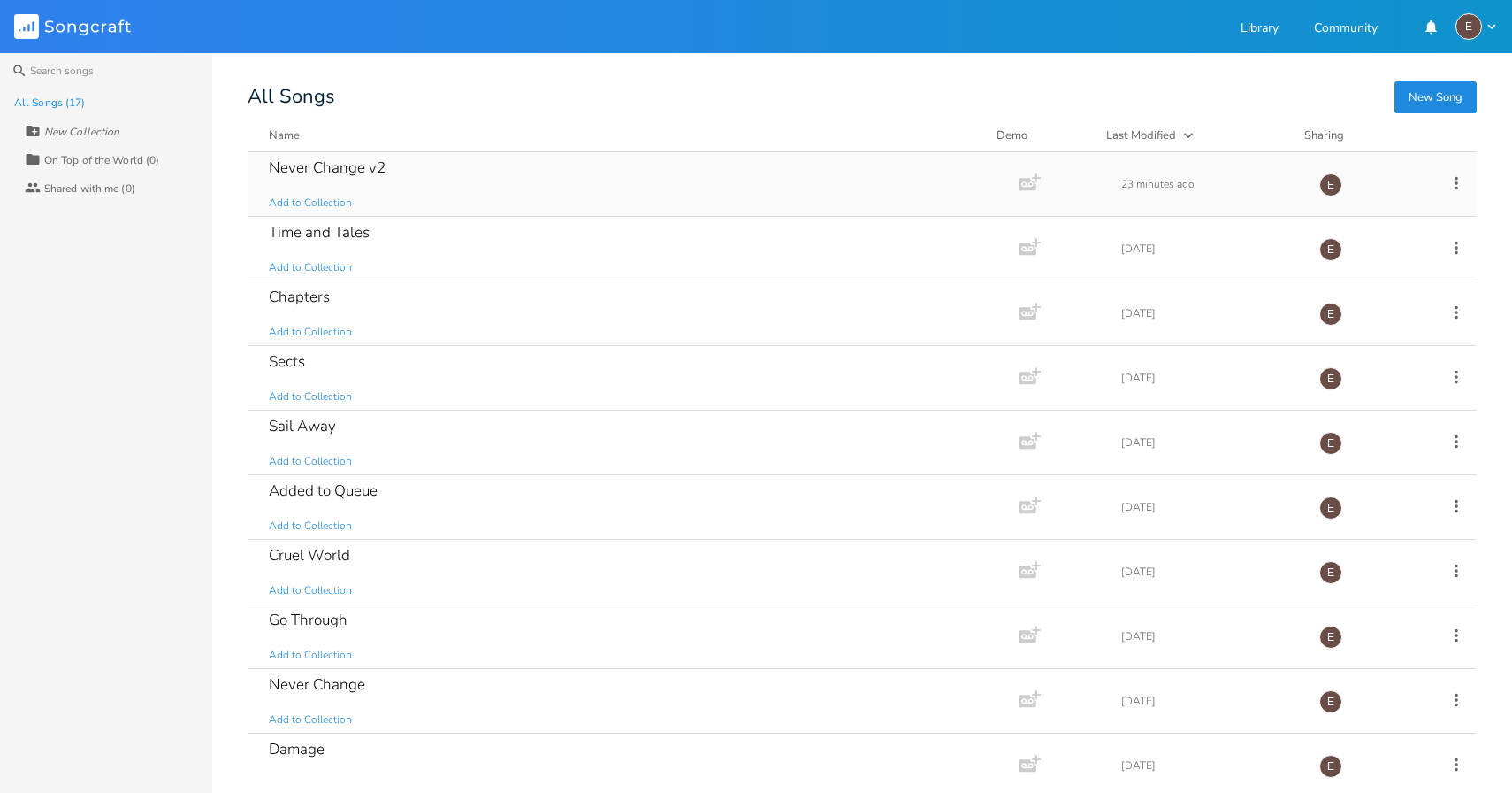
click at [434, 190] on div "Never Change v2 Add to Collection" at bounding box center [630, 183] width 722 height 63
